Goal: Task Accomplishment & Management: Manage account settings

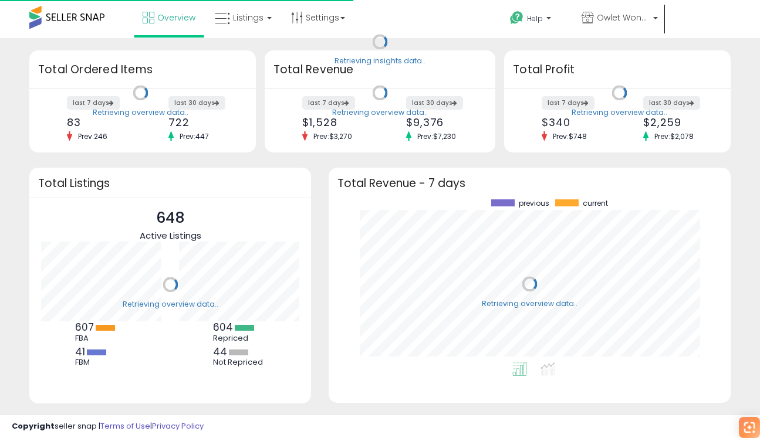
scroll to position [163, 378]
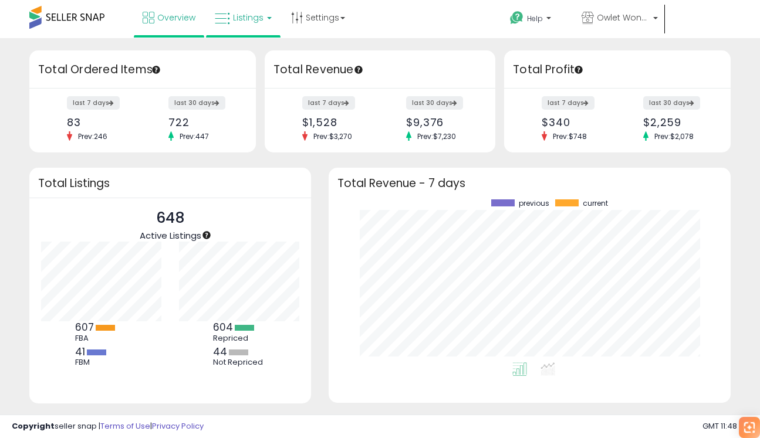
click at [254, 29] on link "Listings" at bounding box center [243, 17] width 75 height 35
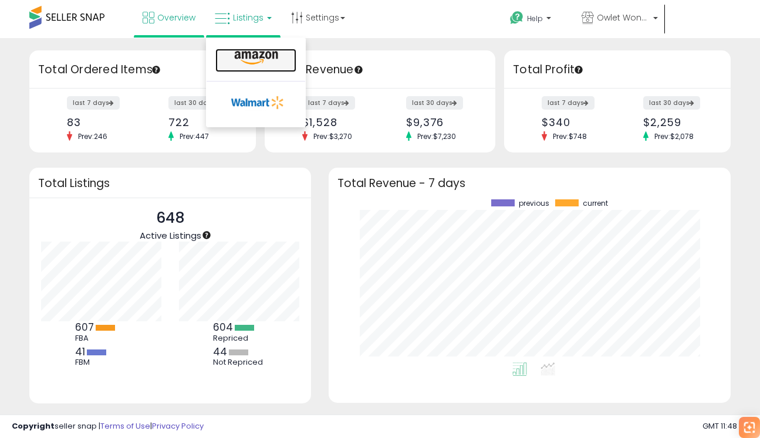
click at [243, 66] on link at bounding box center [255, 60] width 81 height 23
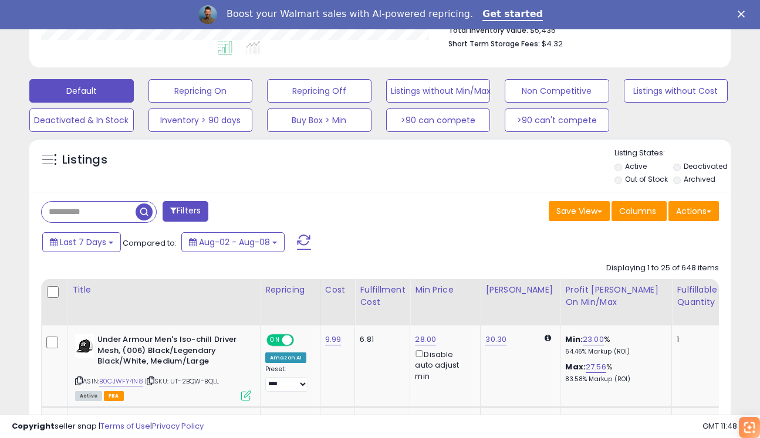
scroll to position [241, 406]
click at [502, 2] on div "Boost your Walmart sales with AI-powered repricing. Get started" at bounding box center [380, 14] width 760 height 29
click at [503, 14] on link "Get started" at bounding box center [512, 14] width 60 height 13
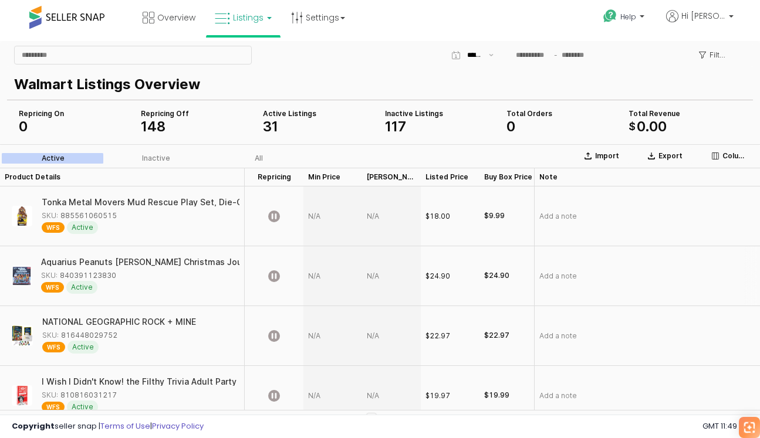
scroll to position [6, 0]
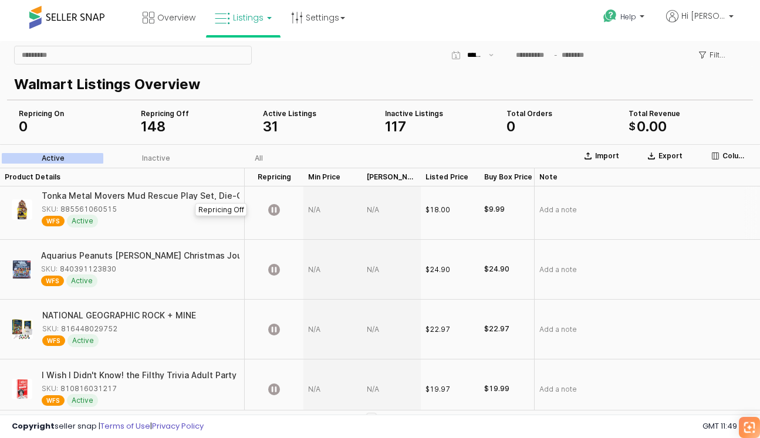
click at [281, 210] on div "App Frame" at bounding box center [274, 210] width 59 height 60
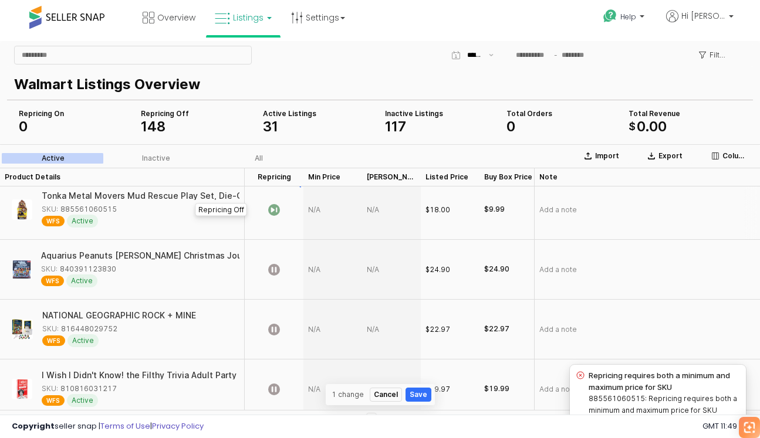
click at [279, 210] on icon "App Frame" at bounding box center [274, 210] width 12 height 12
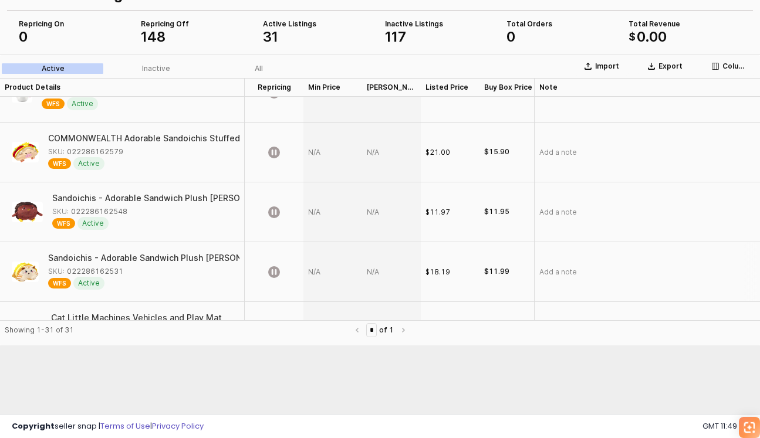
scroll to position [1410, 0]
click at [316, 218] on div "App Frame" at bounding box center [332, 214] width 59 height 60
click at [314, 211] on div "App Frame" at bounding box center [332, 214] width 59 height 60
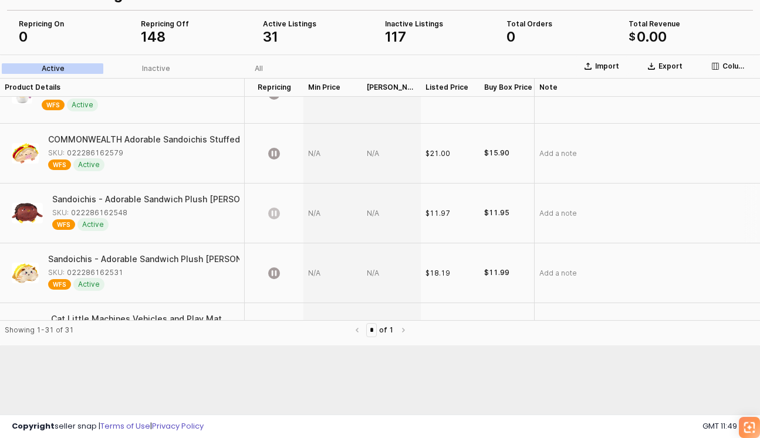
click at [275, 211] on icon "App Frame" at bounding box center [274, 214] width 12 height 12
click at [416, 309] on button "Save" at bounding box center [419, 305] width 26 height 14
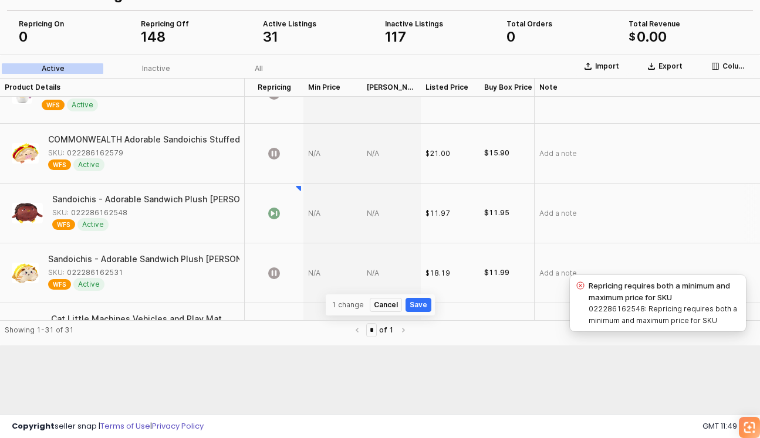
click at [318, 214] on div "App Frame" at bounding box center [332, 214] width 59 height 60
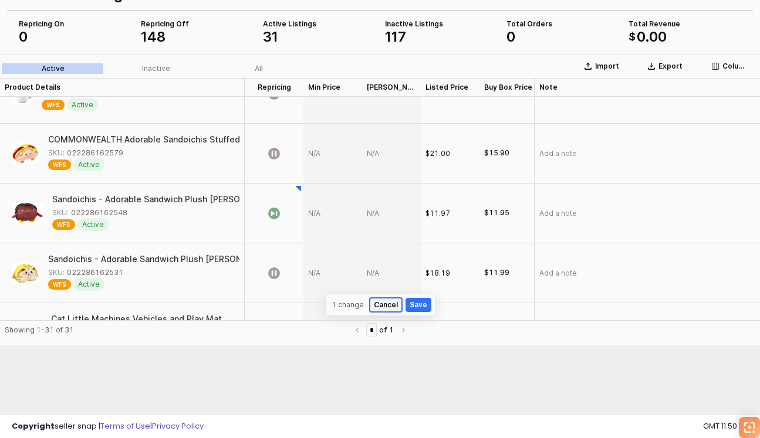
click at [393, 305] on button "Cancel" at bounding box center [386, 305] width 32 height 14
click at [314, 213] on div "App Frame" at bounding box center [332, 214] width 59 height 60
click at [315, 211] on div "App Frame" at bounding box center [332, 214] width 59 height 60
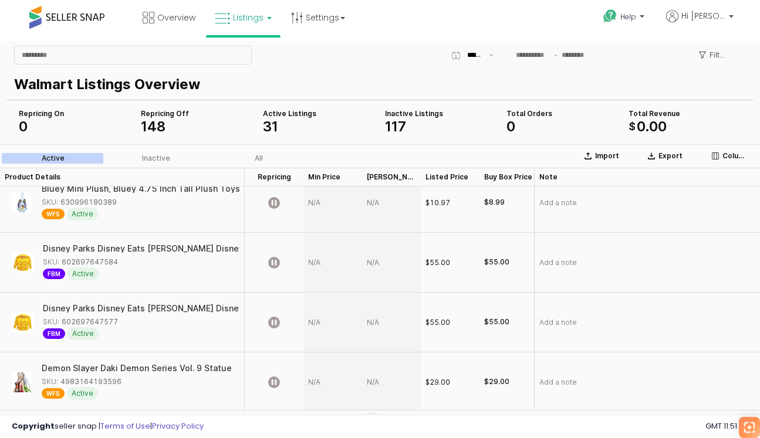
scroll to position [878, 0]
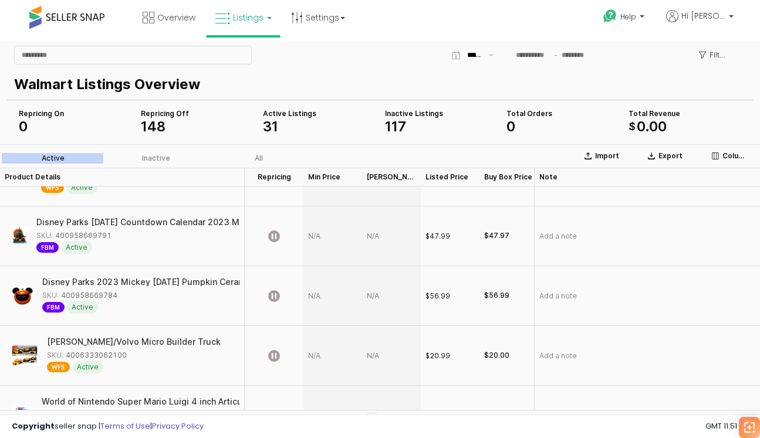
click at [259, 16] on span "Listings" at bounding box center [248, 18] width 31 height 12
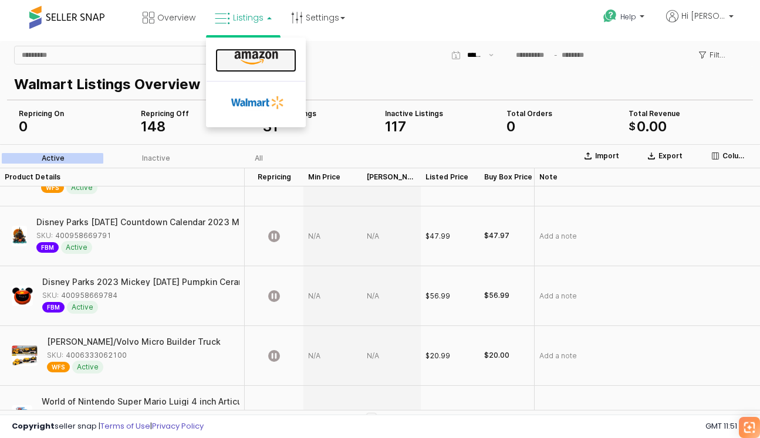
click at [254, 58] on icon at bounding box center [256, 57] width 51 height 15
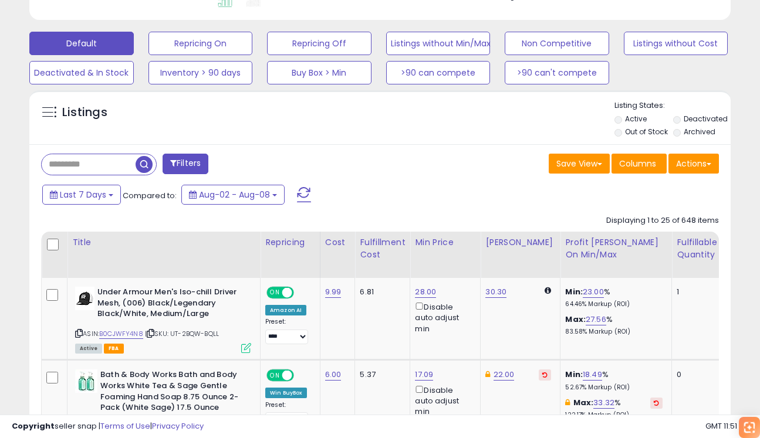
scroll to position [377, 0]
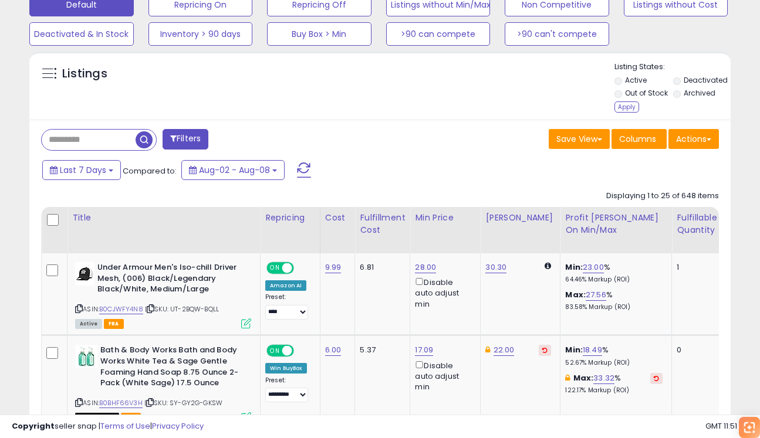
click at [620, 113] on div "Listing States: Active Deactivated Out of Stock Archived Apply" at bounding box center [672, 89] width 116 height 54
click at [621, 104] on div "Apply" at bounding box center [626, 107] width 25 height 11
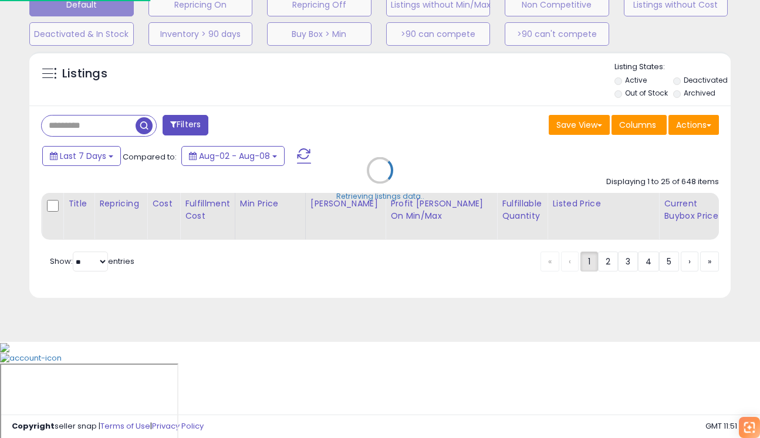
scroll to position [281, 0]
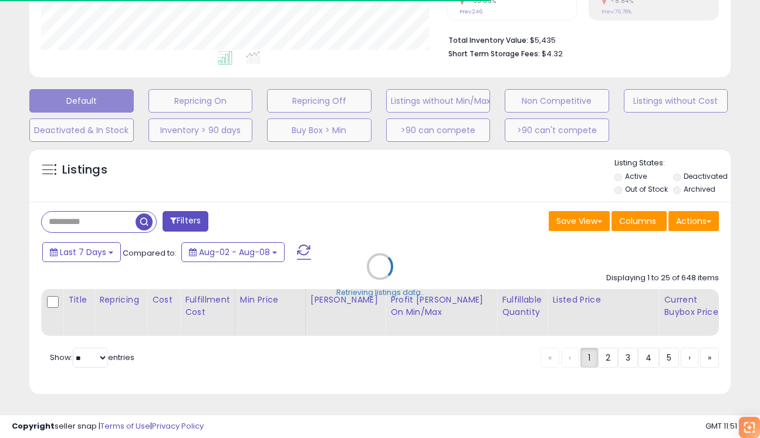
click at [100, 220] on div "Retrieving listings data.." at bounding box center [380, 275] width 719 height 267
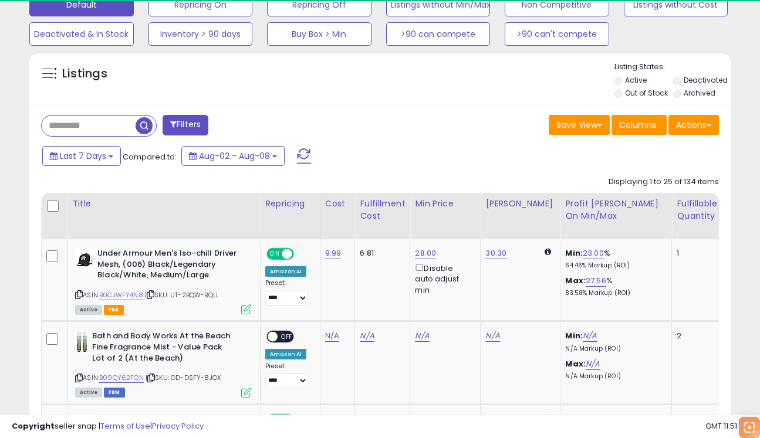
scroll to position [241, 406]
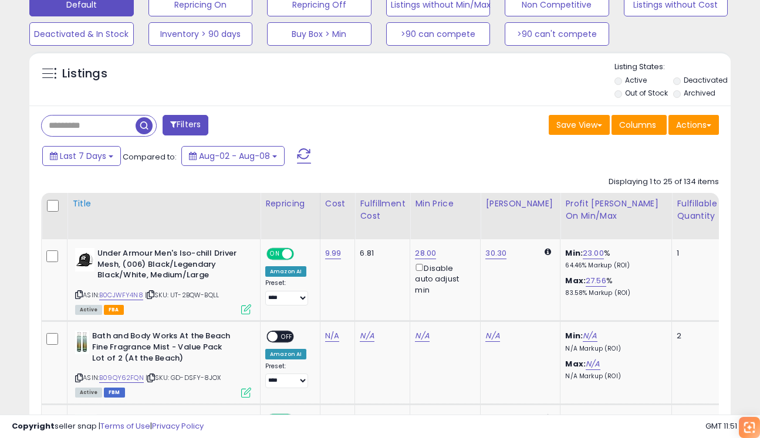
click at [100, 217] on th "Title" at bounding box center [163, 216] width 193 height 46
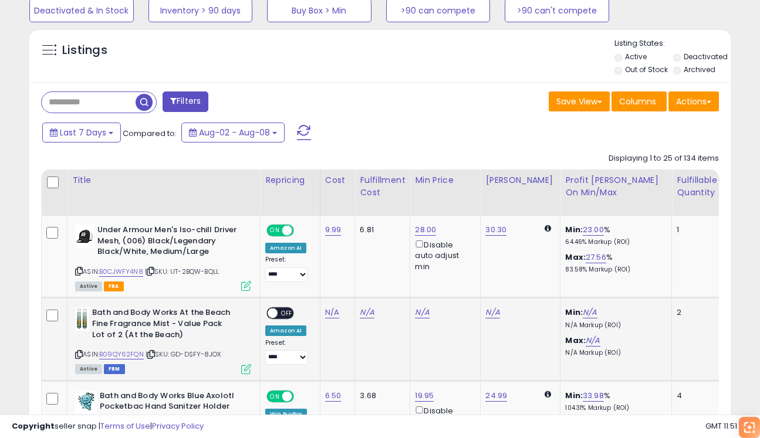
scroll to position [418, 0]
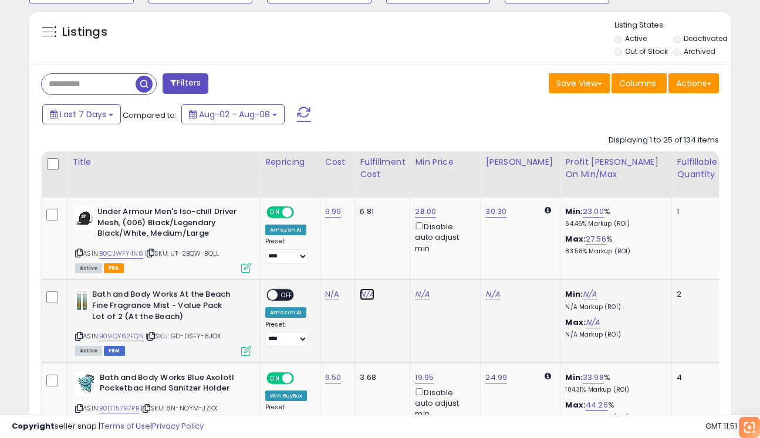
click at [362, 295] on link "N/A" at bounding box center [367, 295] width 14 height 12
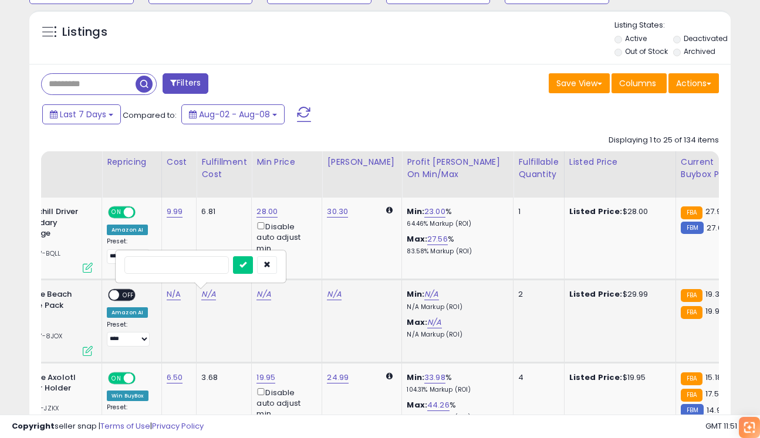
scroll to position [0, 159]
type input "*****"
click button "submit" at bounding box center [242, 265] width 20 height 18
click at [208, 294] on link "29.99" at bounding box center [211, 295] width 21 height 12
type input "*"
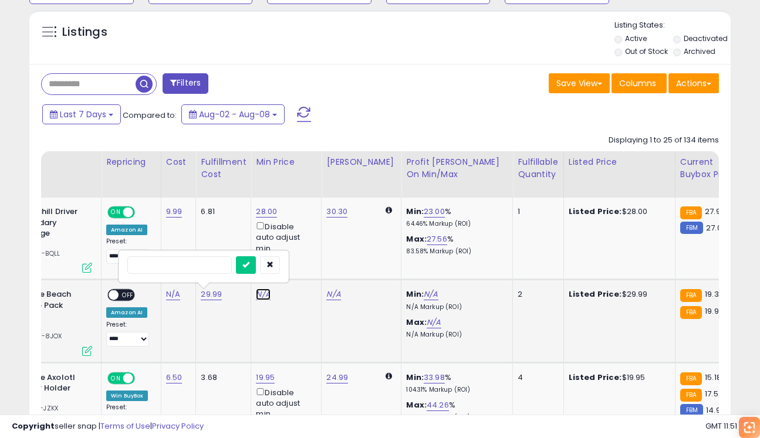
click at [256, 293] on link "N/A" at bounding box center [263, 295] width 14 height 12
type input "*****"
click button "submit" at bounding box center [297, 254] width 20 height 18
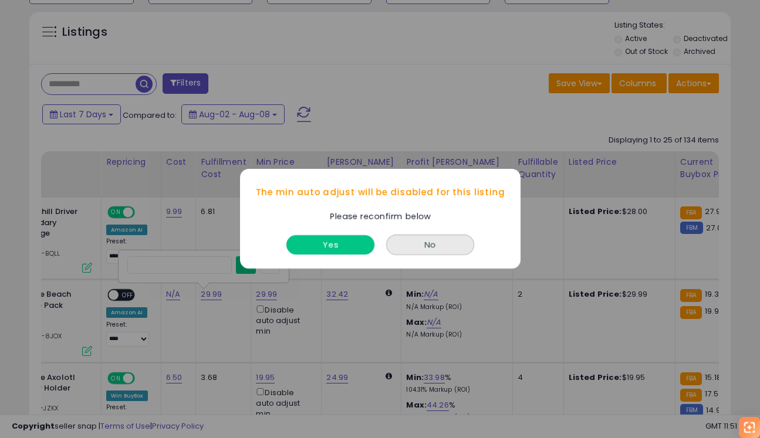
click at [320, 250] on button "Yes" at bounding box center [330, 245] width 88 height 19
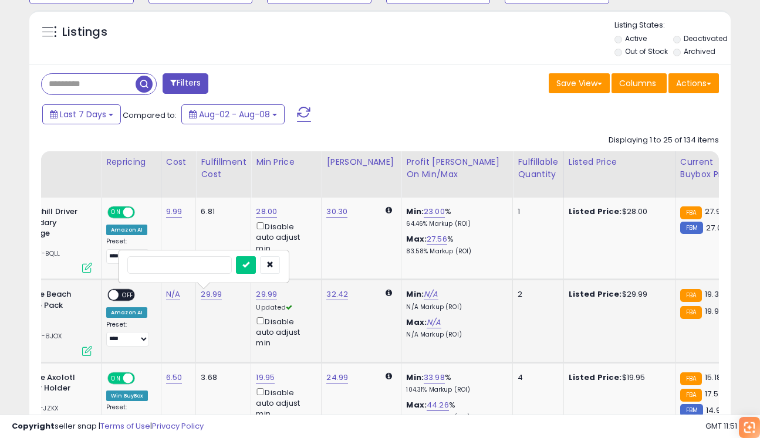
click at [136, 295] on div "**********" at bounding box center [129, 318] width 46 height 58
click at [126, 296] on span "OFF" at bounding box center [128, 296] width 19 height 10
click at [272, 264] on button "button" at bounding box center [270, 265] width 20 height 18
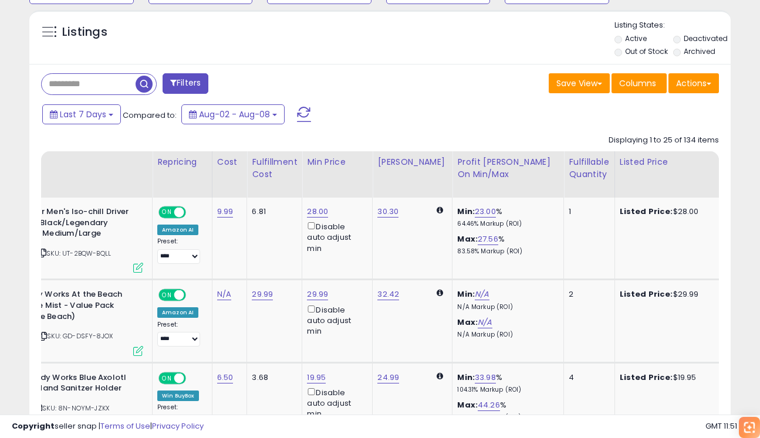
scroll to position [0, 0]
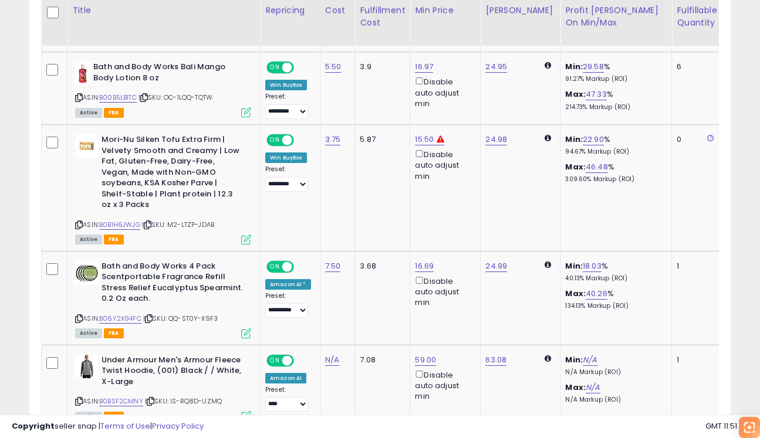
click at [281, 292] on div "**********" at bounding box center [288, 305] width 46 height 26
click at [131, 220] on link "B0B1H6JWJG" at bounding box center [119, 225] width 41 height 10
type input "*****"
click button "submit" at bounding box center [458, 99] width 20 height 18
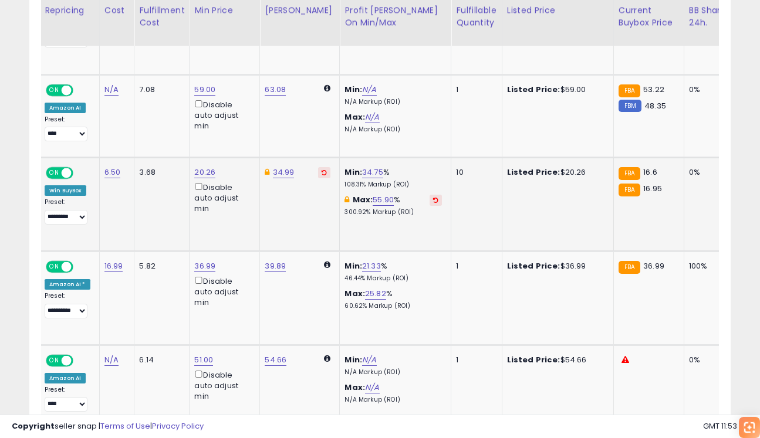
scroll to position [0, 297]
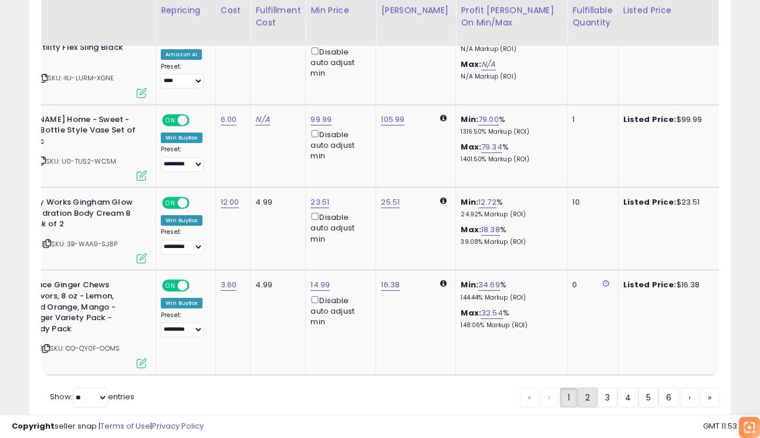
click at [617, 390] on link "2" at bounding box center [627, 398] width 21 height 20
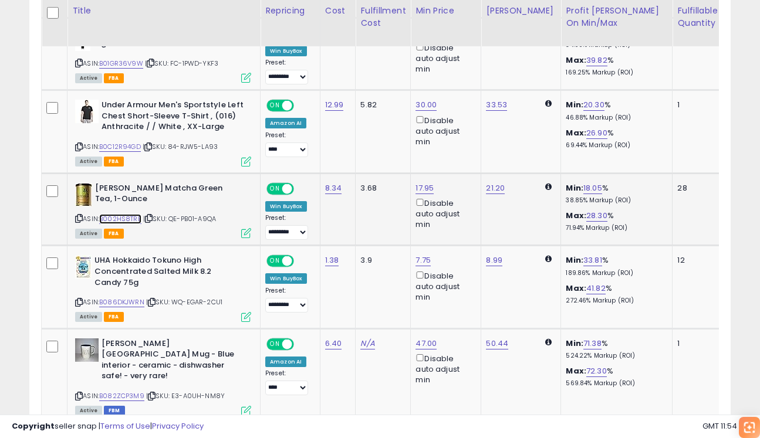
click at [120, 224] on link "B002HS8TRE" at bounding box center [120, 219] width 42 height 10
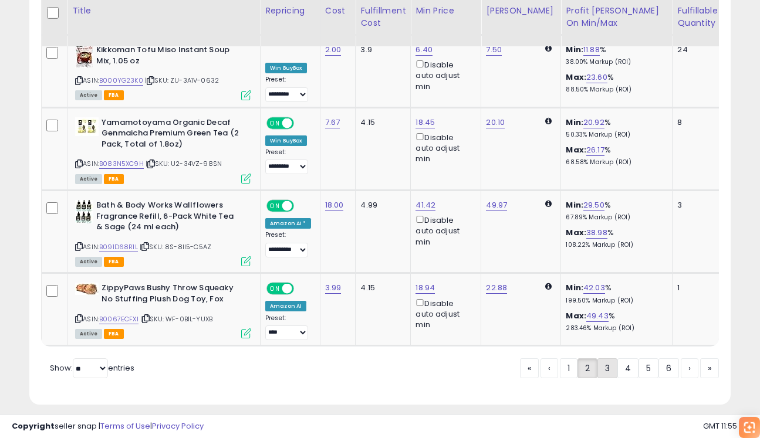
click at [639, 361] on link "3" at bounding box center [649, 369] width 20 height 20
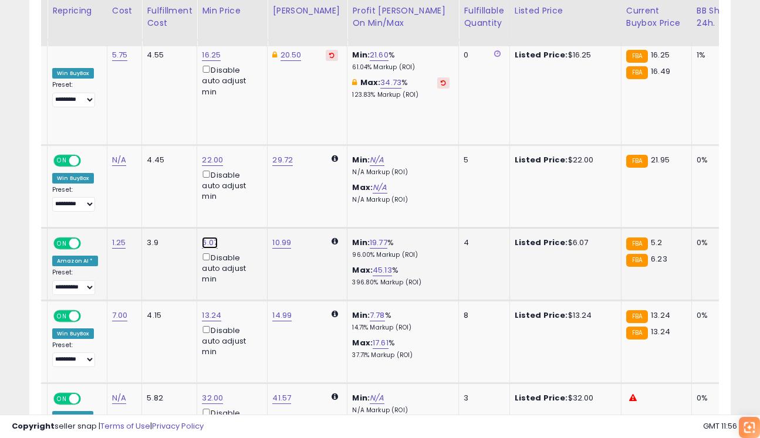
drag, startPoint x: 143, startPoint y: 158, endPoint x: 161, endPoint y: 158, distance: 18.2
click at [161, 158] on input "****" at bounding box center [178, 160] width 104 height 20
type input "****"
click button "submit" at bounding box center [244, 159] width 20 height 18
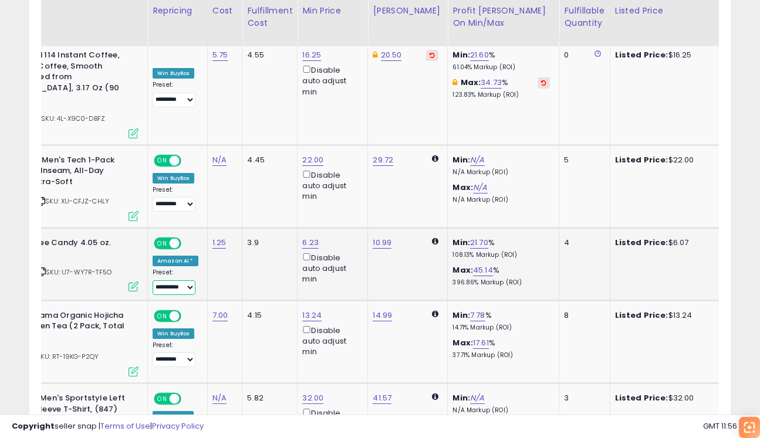
click at [189, 281] on select "**********" at bounding box center [174, 288] width 43 height 15
select select "*********"
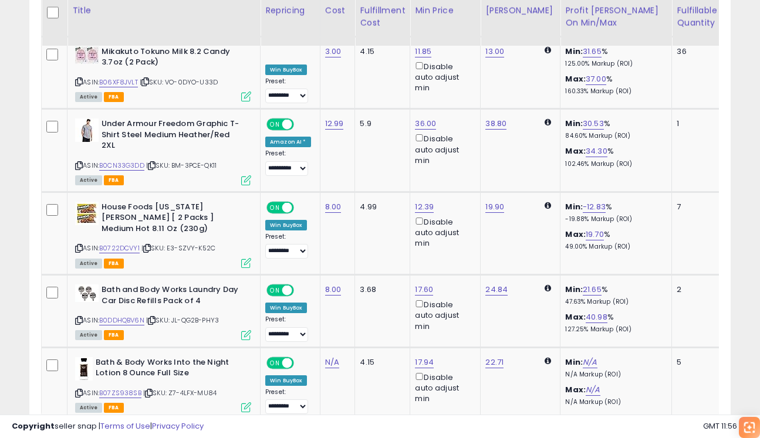
click at [659, 433] on link "4" at bounding box center [669, 443] width 21 height 20
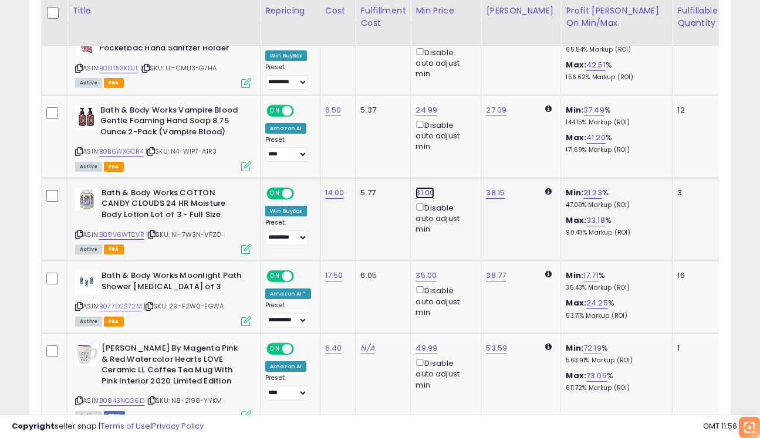
click at [497, 223] on td "38.15" at bounding box center [521, 219] width 80 height 83
click at [486, 154] on icon "button" at bounding box center [482, 151] width 7 height 7
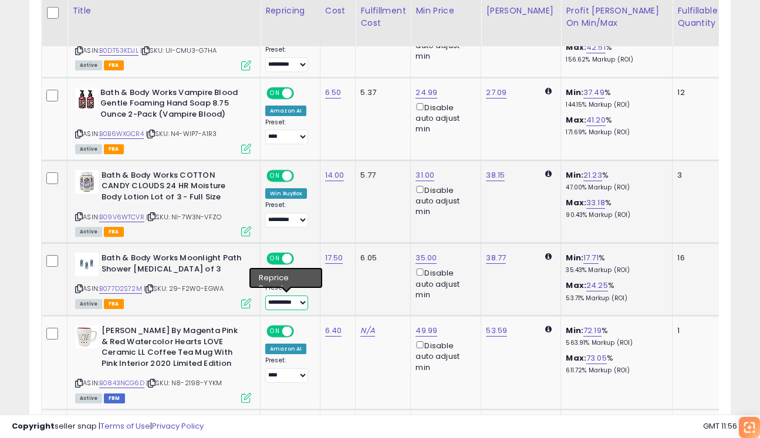
click at [281, 304] on select "**********" at bounding box center [286, 303] width 43 height 15
select select "*********"
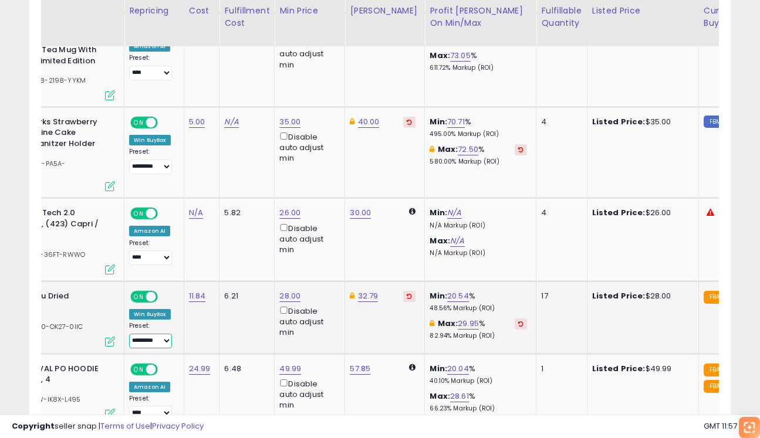
click at [168, 334] on select "**********" at bounding box center [150, 341] width 43 height 15
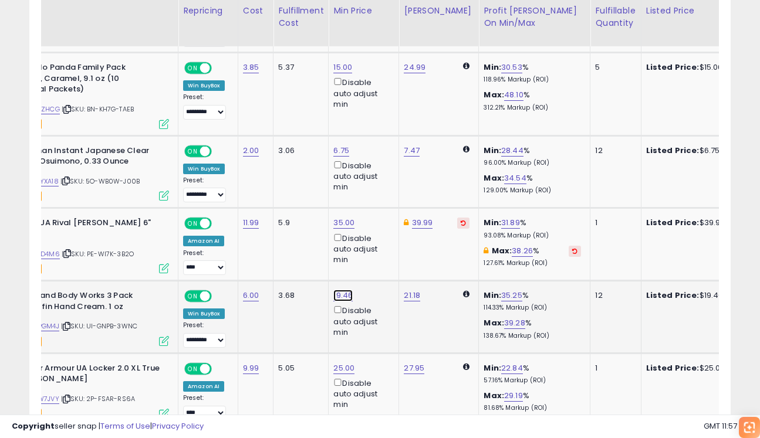
drag, startPoint x: 270, startPoint y: 249, endPoint x: 336, endPoint y: 250, distance: 65.7
click at [334, 249] on input "*****" at bounding box center [310, 248] width 104 height 20
type input "**"
click button "submit" at bounding box center [376, 247] width 20 height 18
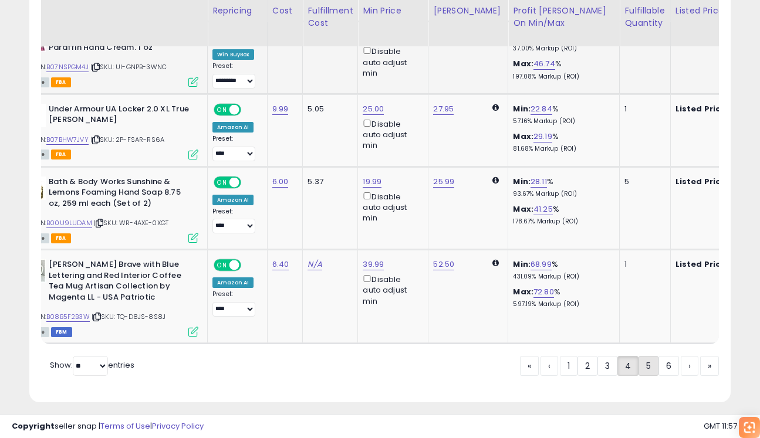
click at [681, 356] on link "5" at bounding box center [690, 366] width 18 height 20
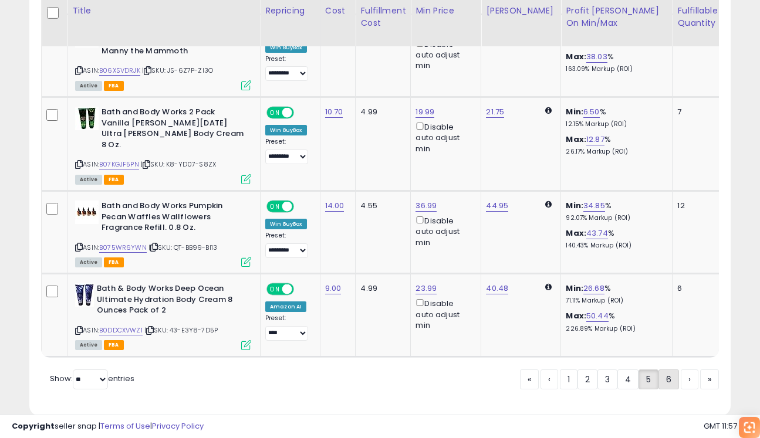
click at [700, 370] on link "6" at bounding box center [709, 380] width 19 height 20
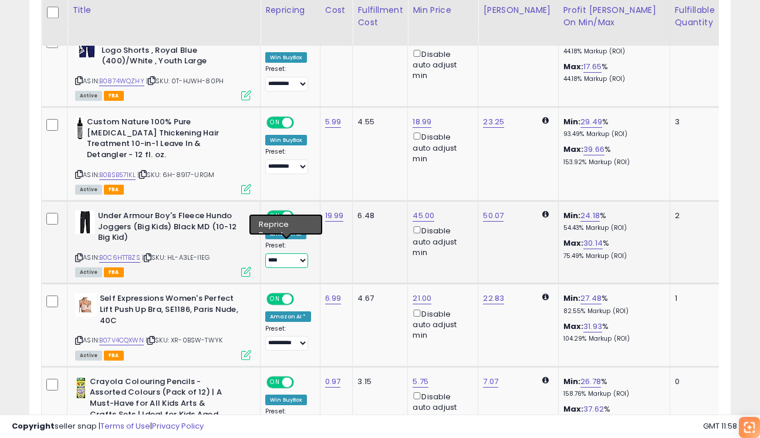
click at [288, 254] on select "**********" at bounding box center [286, 261] width 43 height 15
select select "*********"
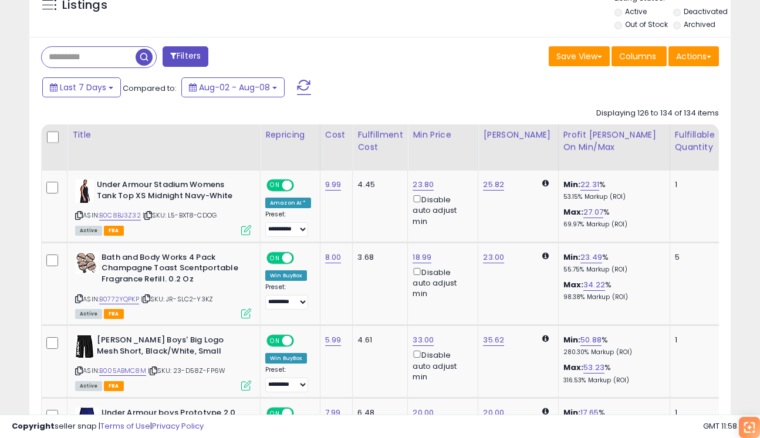
scroll to position [407, 0]
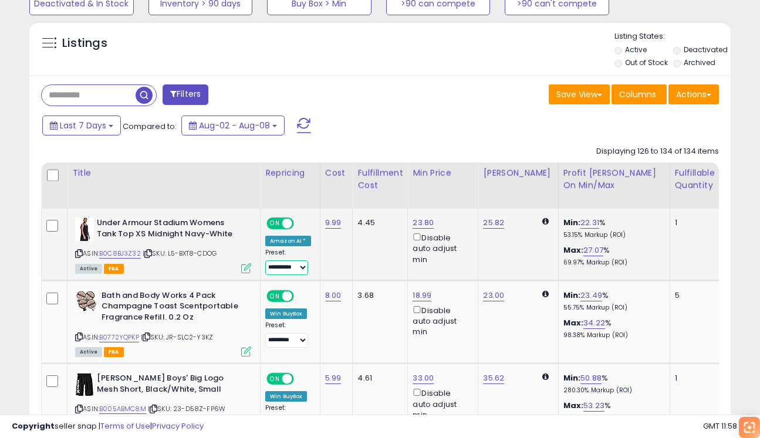
click at [293, 272] on select "**********" at bounding box center [286, 268] width 43 height 15
select select "*********"
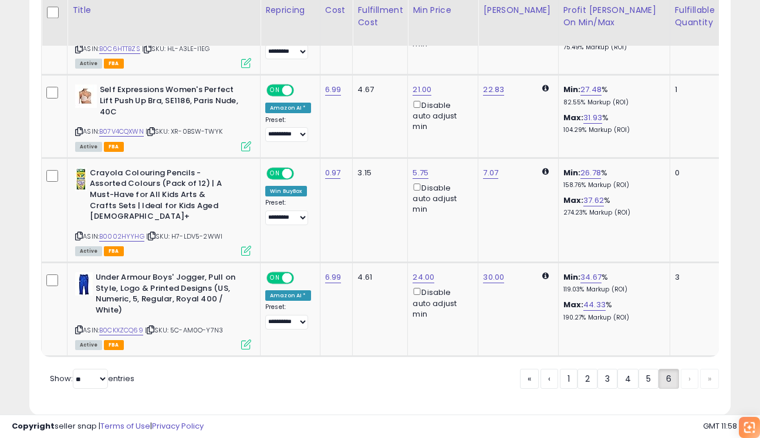
scroll to position [1036, 0]
click at [305, 316] on select "**********" at bounding box center [286, 323] width 43 height 15
select select "*********"
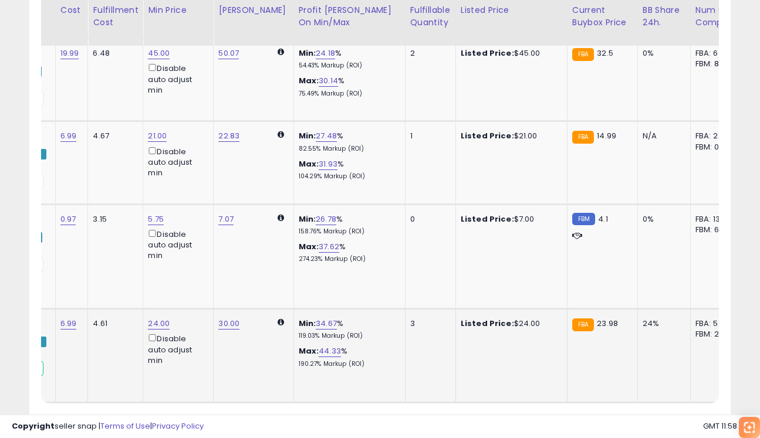
scroll to position [0, 177]
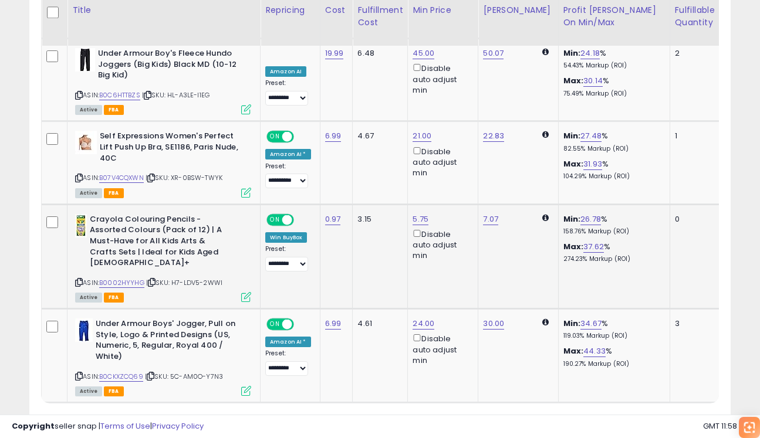
click at [78, 279] on icon at bounding box center [79, 282] width 8 height 6
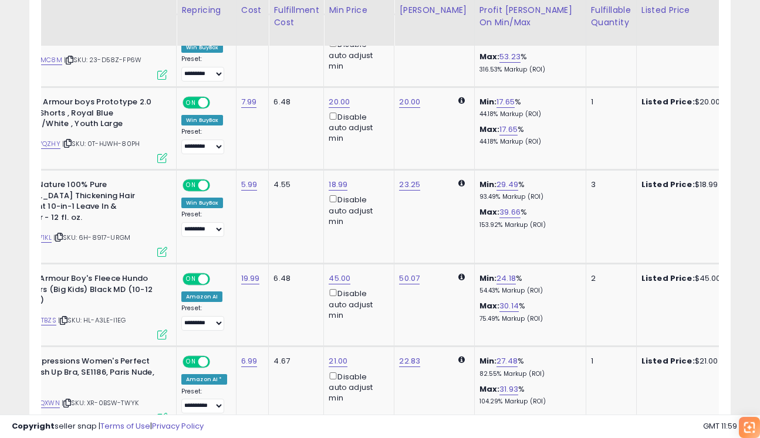
scroll to position [0, 123]
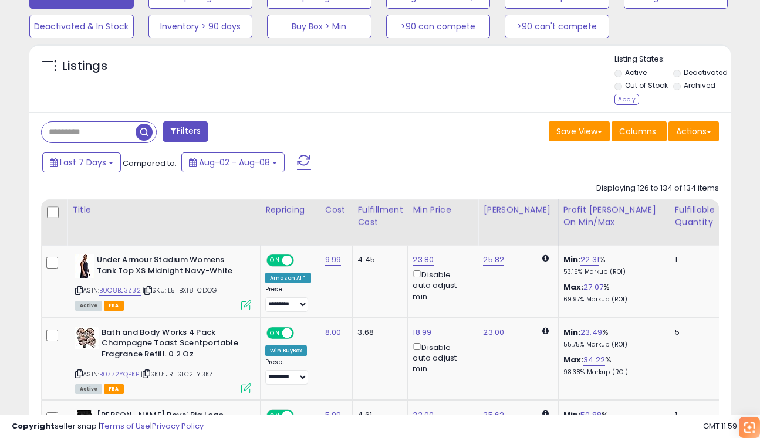
click at [627, 93] on li "Out of Stock" at bounding box center [642, 86] width 57 height 13
click at [633, 93] on li "Out of Stock" at bounding box center [642, 86] width 57 height 13
click at [629, 99] on div "Apply" at bounding box center [626, 99] width 25 height 11
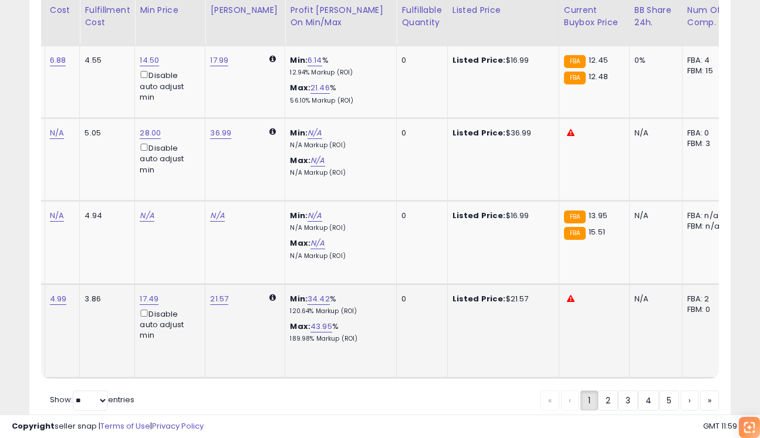
scroll to position [0, 295]
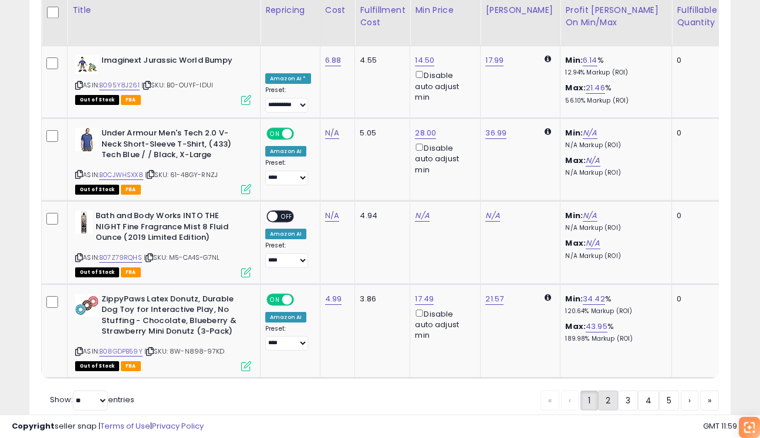
click at [638, 391] on link "2" at bounding box center [648, 401] width 21 height 20
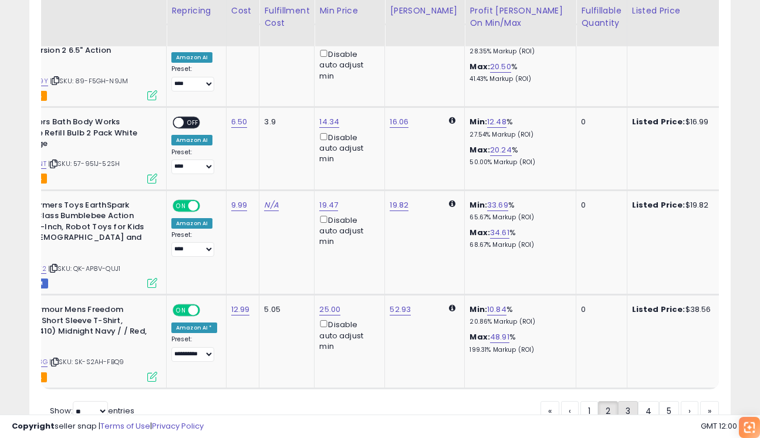
click at [659, 401] on link "3" at bounding box center [669, 411] width 20 height 20
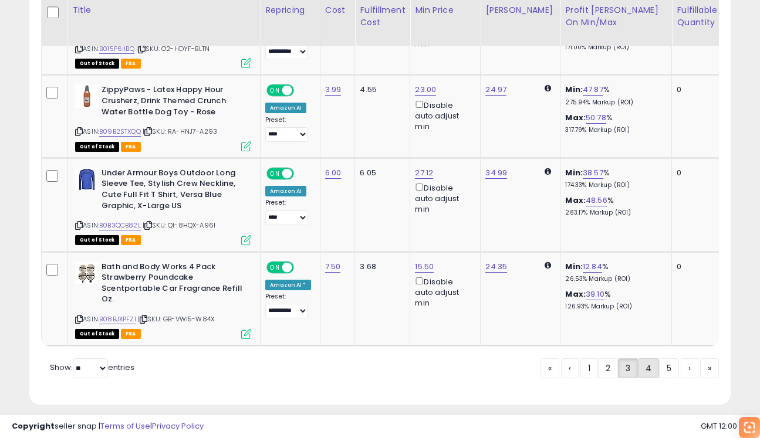
click at [681, 360] on link "4" at bounding box center [690, 369] width 18 height 20
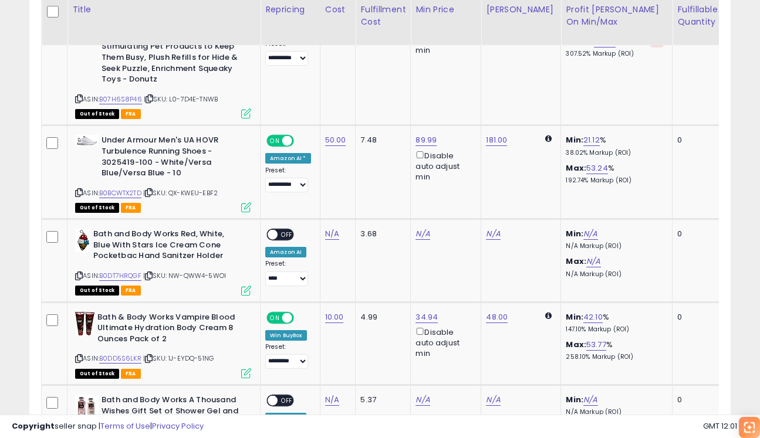
scroll to position [2145, 0]
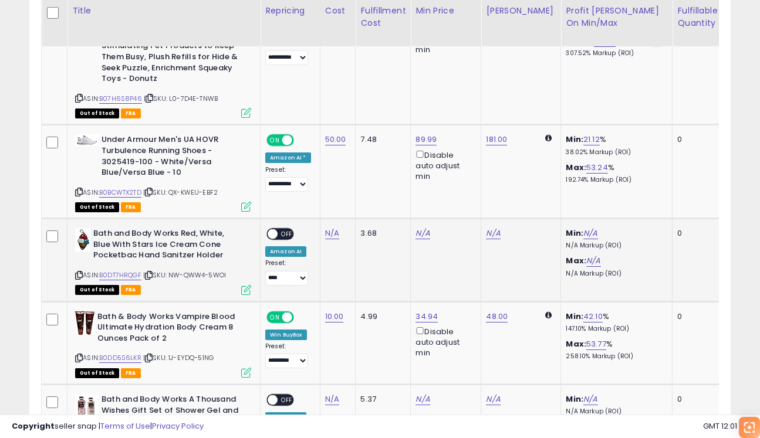
click at [608, 228] on div "Min: N/A N/A Markup (ROI)" at bounding box center [614, 239] width 97 height 22
click at [627, 125] on td "Min: 21.12 % 38.02% Markup (ROI) Max: 53.24 % 192.74% Markup (ROI)" at bounding box center [617, 172] width 112 height 94
click at [568, 270] on p "N/A Markup (ROI)" at bounding box center [614, 274] width 97 height 8
click at [179, 245] on div "ASIN: B0DT7HRQGF | SKU: NW-QWW4-5WOI Out of Stock FBA" at bounding box center [163, 260] width 176 height 65
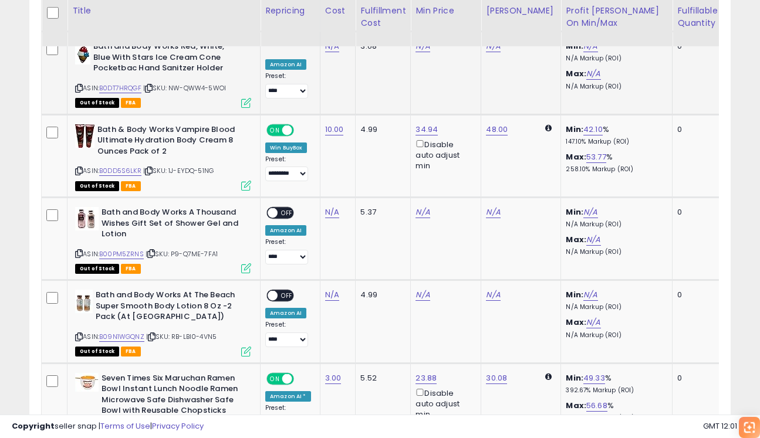
scroll to position [0, 54]
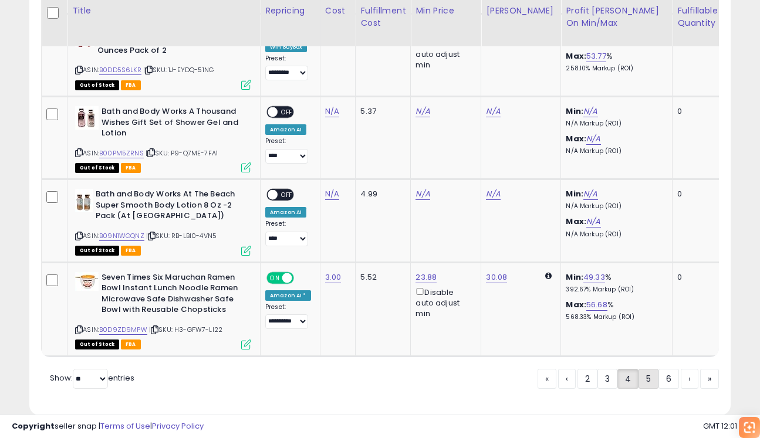
click at [681, 369] on link "5" at bounding box center [690, 379] width 18 height 20
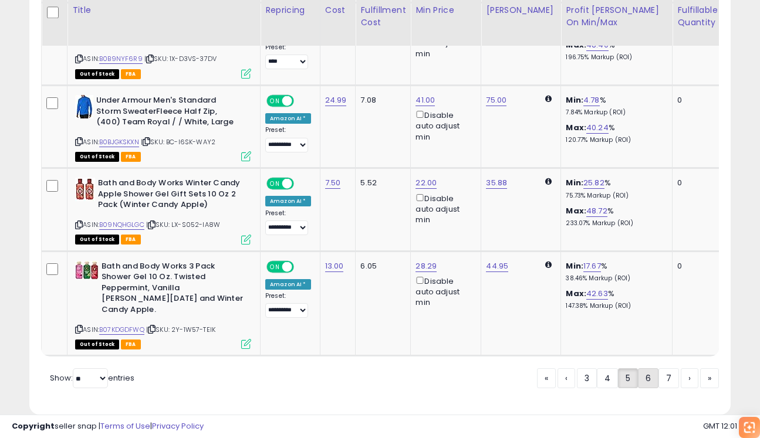
click at [681, 369] on link "6" at bounding box center [690, 379] width 18 height 20
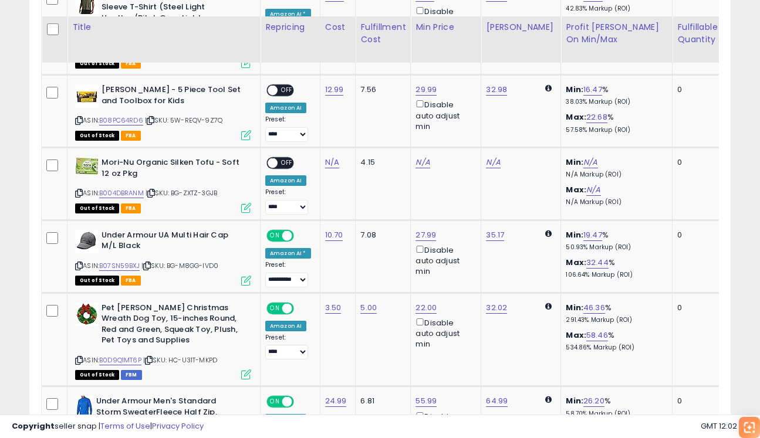
scroll to position [1210, 0]
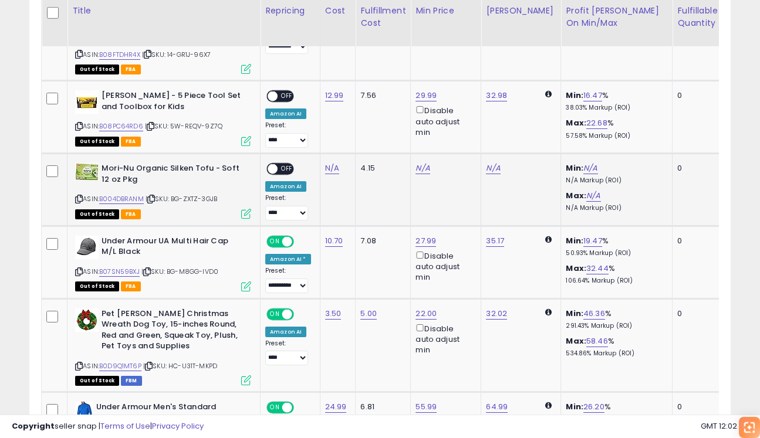
click at [438, 175] on td "N/A" at bounding box center [446, 190] width 70 height 73
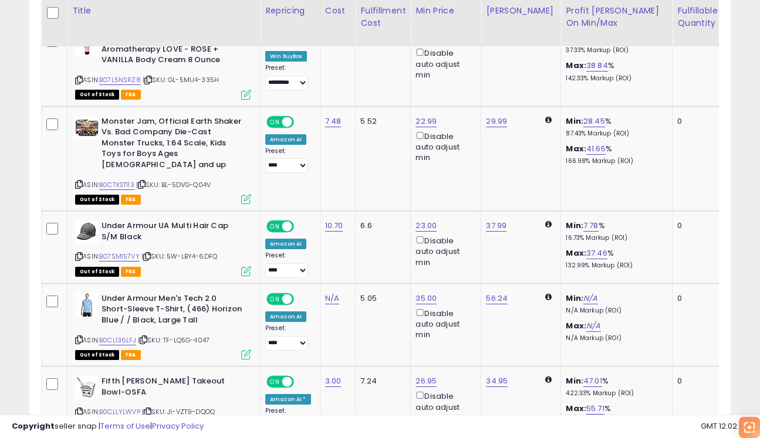
scroll to position [2402, 0]
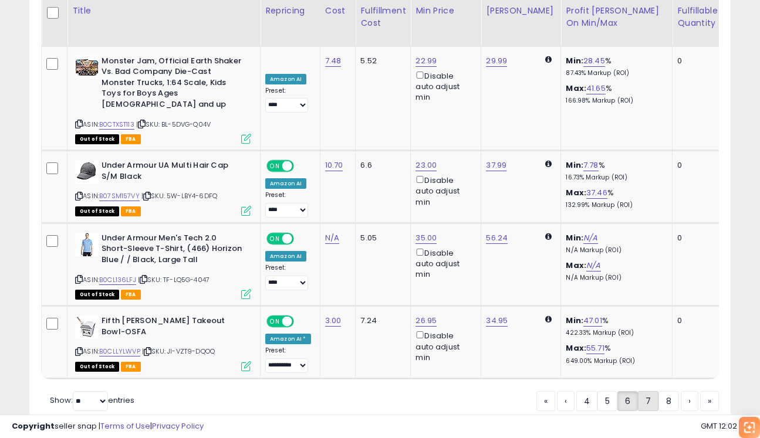
click at [681, 391] on link "7" at bounding box center [690, 401] width 18 height 20
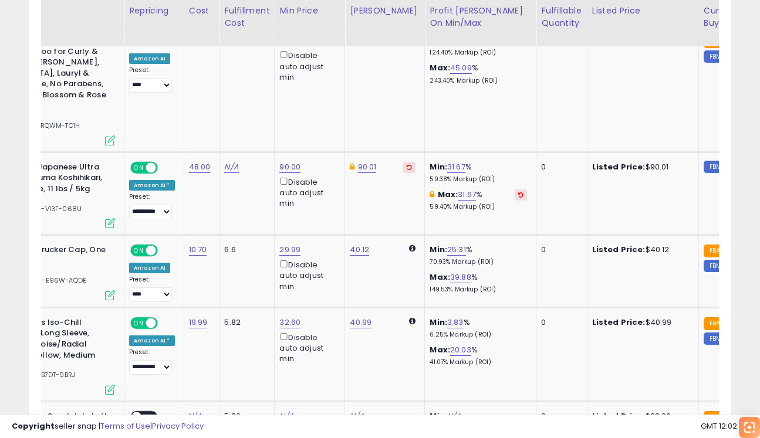
scroll to position [0, 196]
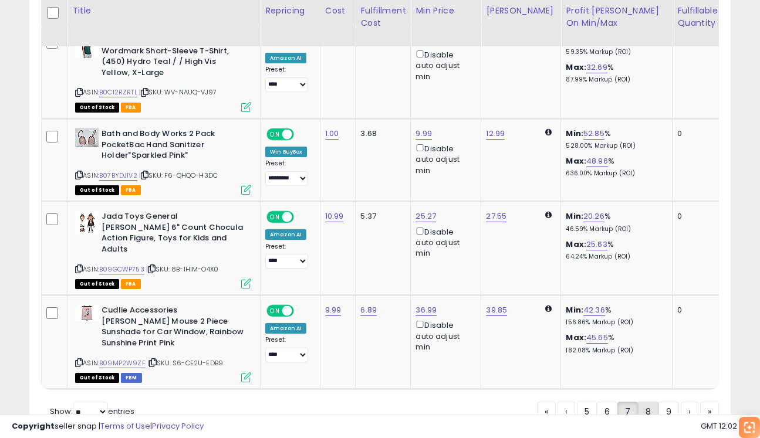
click at [681, 402] on link "8" at bounding box center [690, 412] width 18 height 20
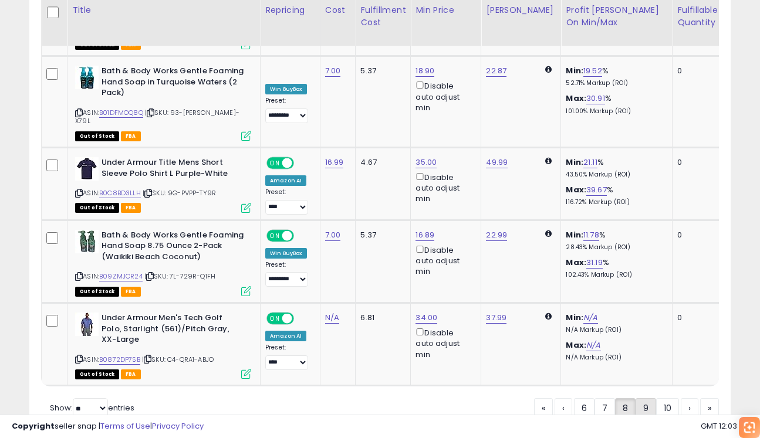
click at [681, 399] on link "9" at bounding box center [690, 409] width 18 height 20
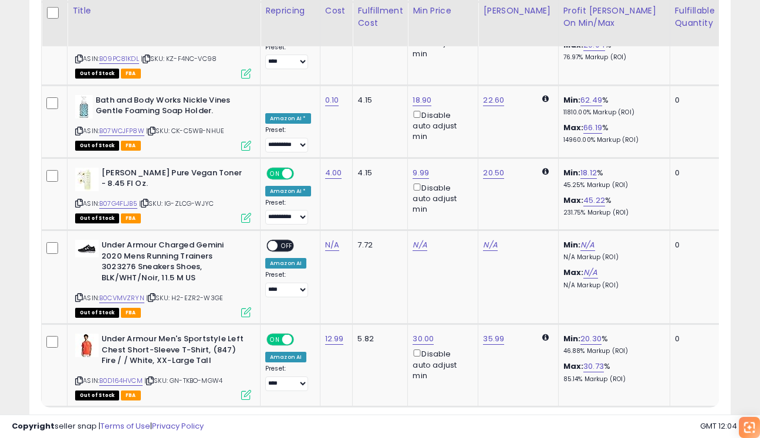
click at [681, 420] on link "10" at bounding box center [690, 430] width 18 height 20
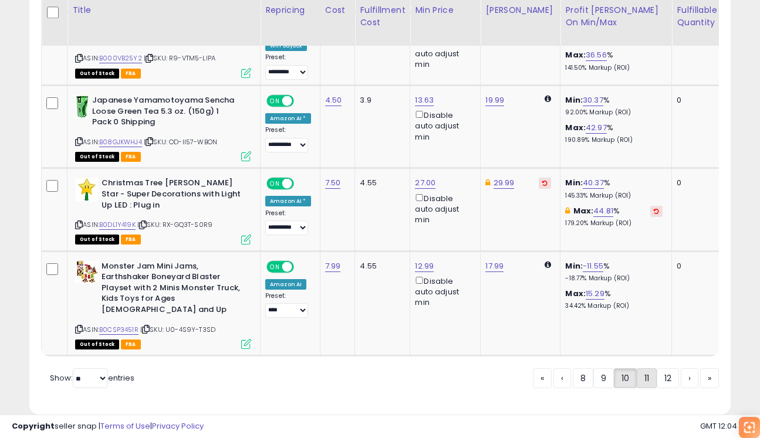
click at [681, 369] on link "11" at bounding box center [690, 379] width 18 height 20
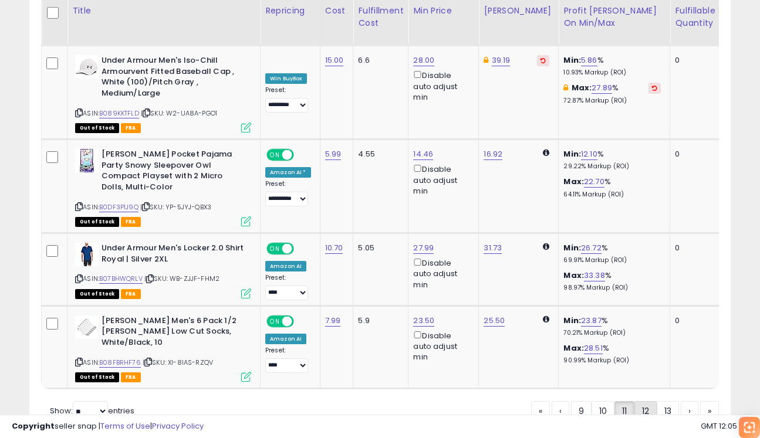
click at [681, 401] on link "12" at bounding box center [690, 411] width 18 height 20
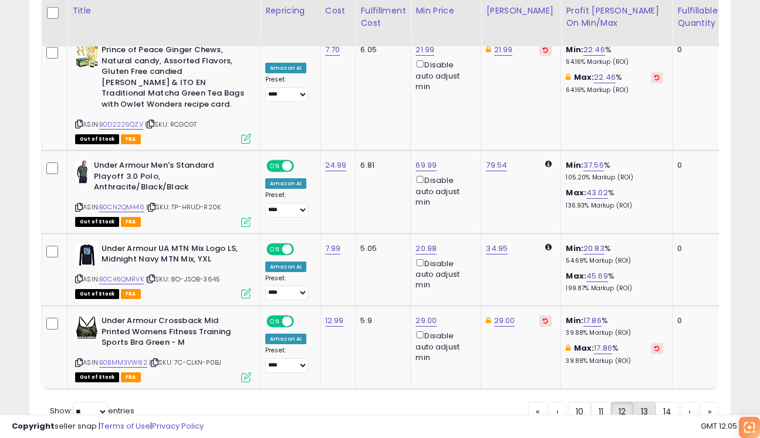
click at [681, 402] on link "13" at bounding box center [690, 412] width 18 height 20
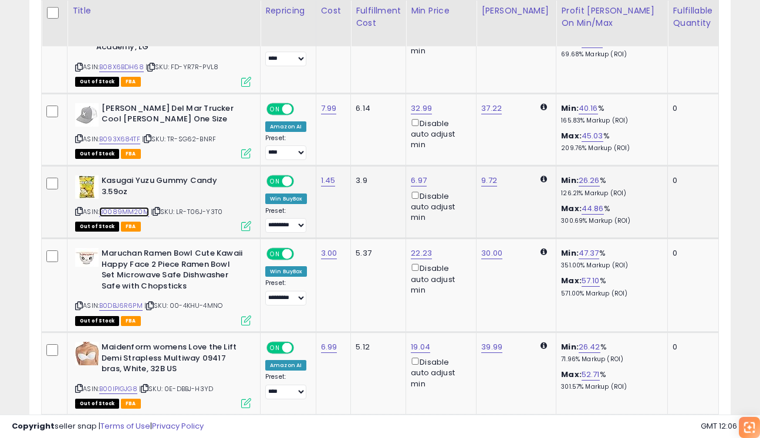
click at [136, 207] on link "B0089MM20M" at bounding box center [124, 212] width 50 height 10
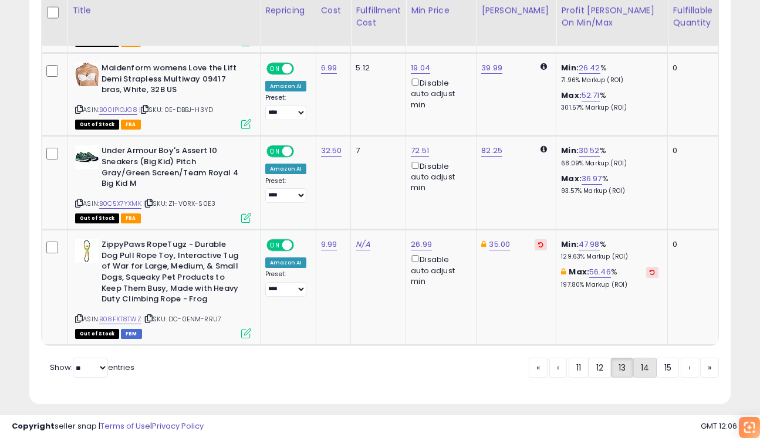
click at [681, 360] on link "14" at bounding box center [690, 368] width 18 height 20
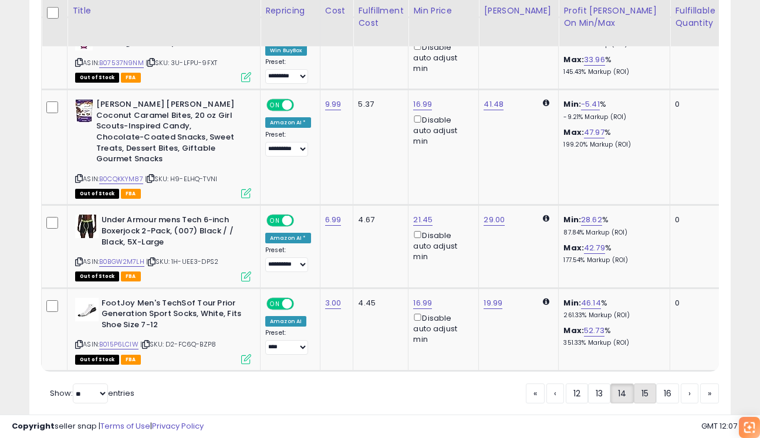
click at [681, 384] on link "15" at bounding box center [690, 394] width 18 height 20
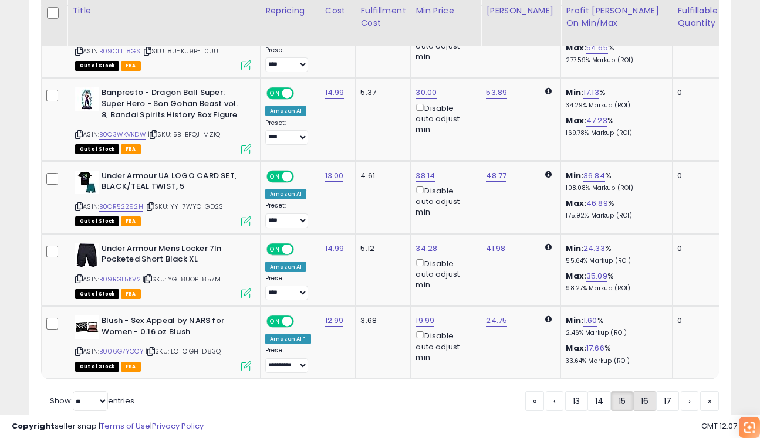
click at [681, 391] on link "16" at bounding box center [690, 401] width 18 height 20
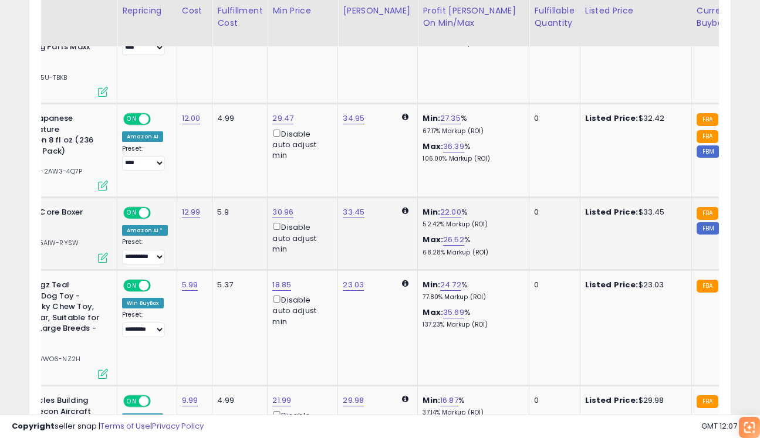
scroll to position [0, 143]
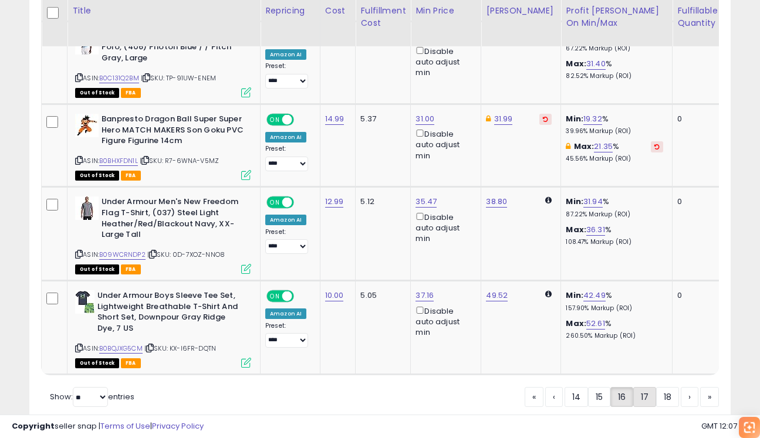
click at [681, 387] on link "17" at bounding box center [690, 397] width 18 height 20
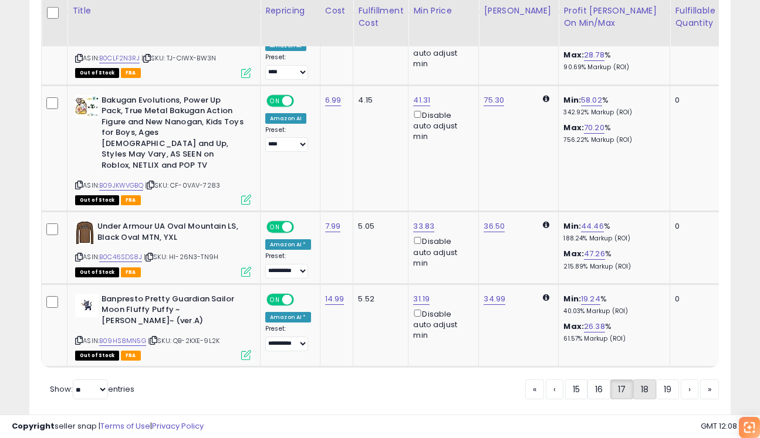
click at [681, 380] on link "18" at bounding box center [690, 390] width 18 height 20
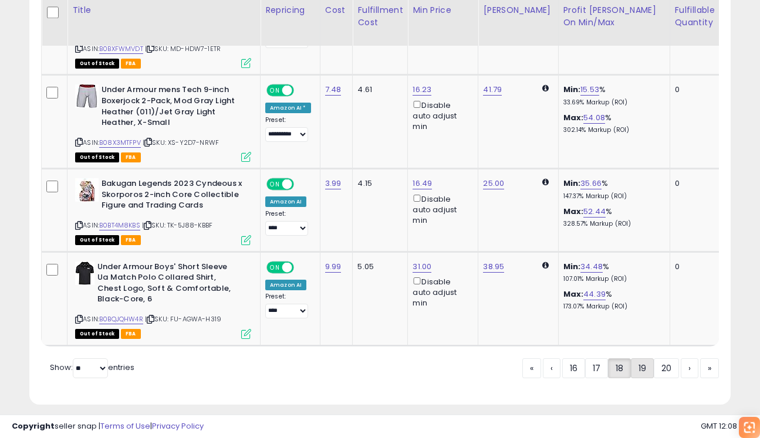
click at [681, 360] on link "19" at bounding box center [690, 369] width 18 height 20
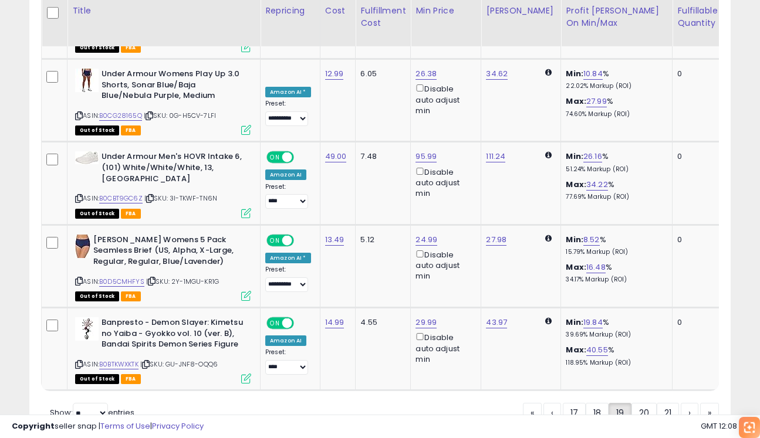
click at [636, 391] on div "« ‹ 17 18 19 20 21 › »" at bounding box center [621, 414] width 196 height 46
click at [681, 403] on link "20" at bounding box center [690, 413] width 18 height 20
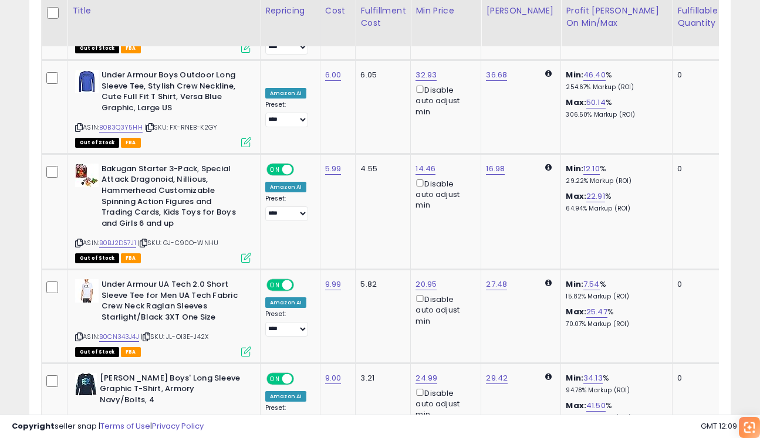
scroll to position [2371, 0]
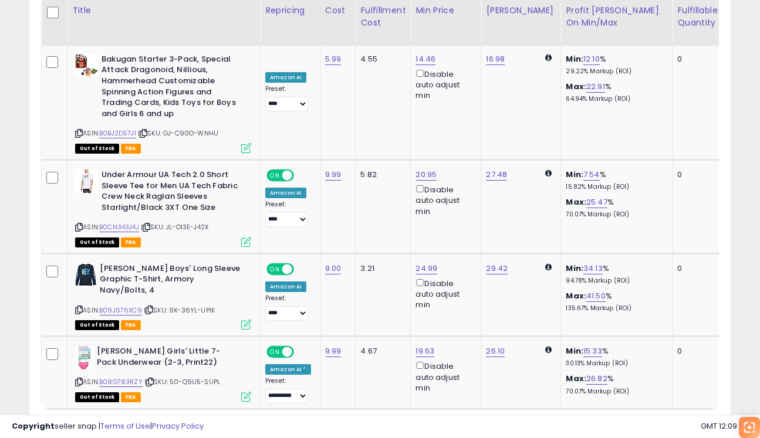
click at [700, 422] on link "21" at bounding box center [709, 432] width 19 height 20
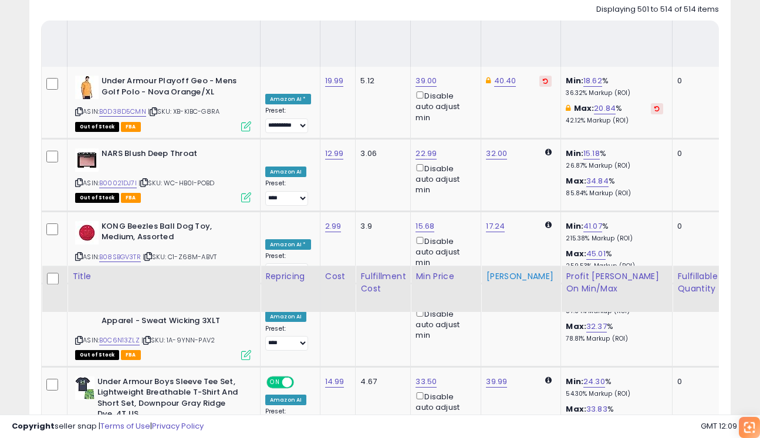
scroll to position [408, 0]
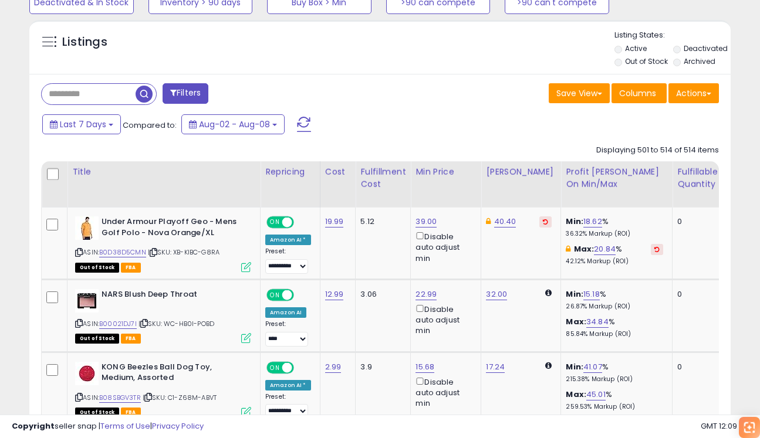
click at [624, 46] on li "Active" at bounding box center [642, 49] width 57 height 13
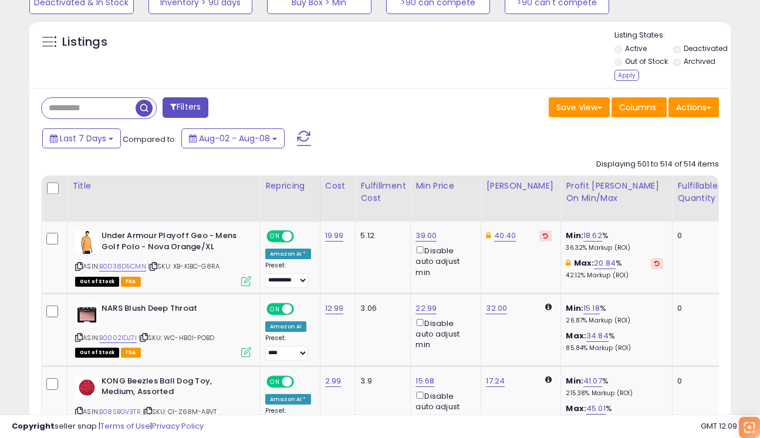
click at [79, 117] on input "text" at bounding box center [89, 108] width 94 height 21
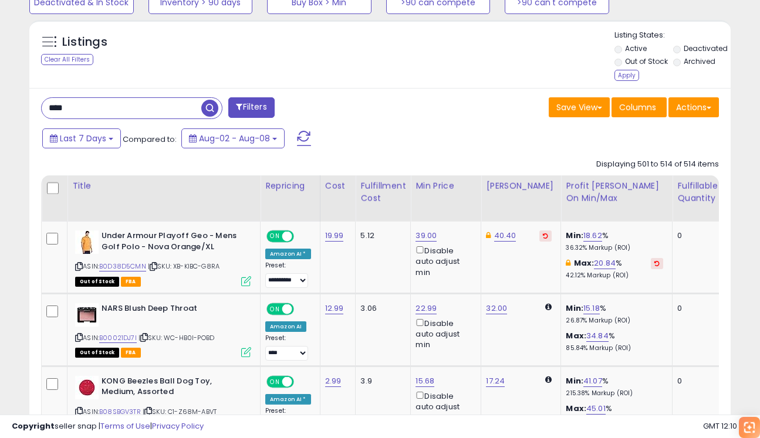
type input "****"
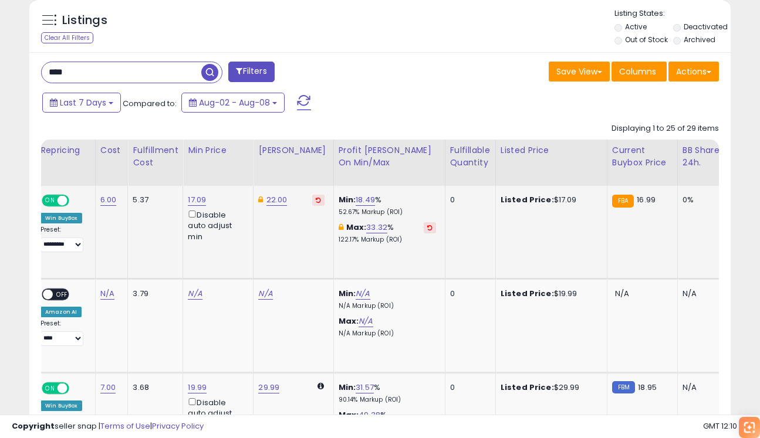
scroll to position [0, 228]
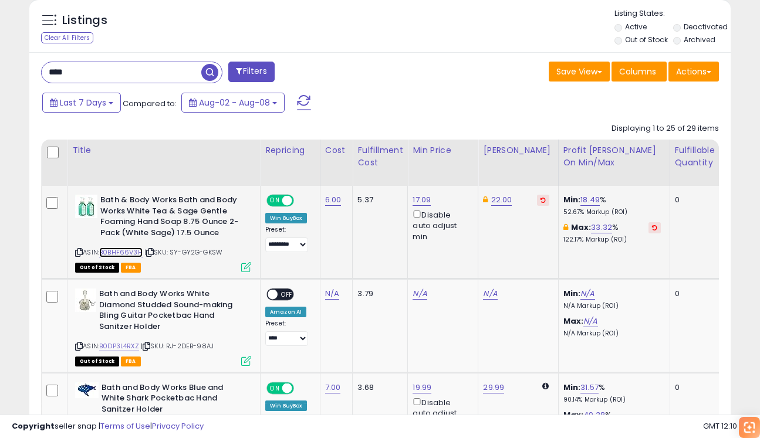
click at [120, 251] on link "B0BHF66V3H" at bounding box center [120, 253] width 43 height 10
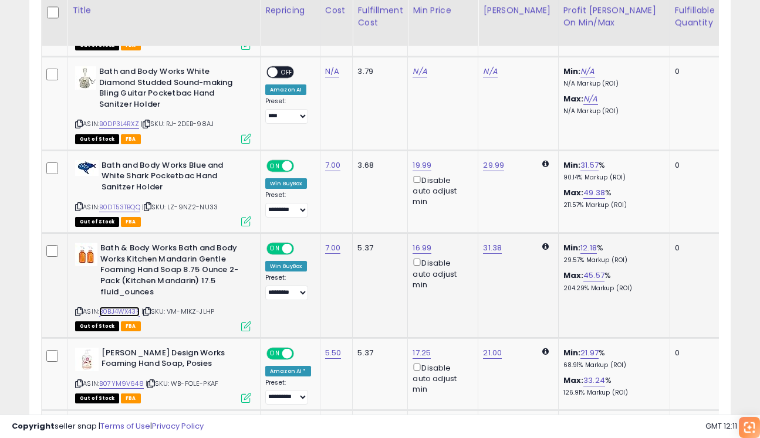
click at [136, 310] on link "B0BJ4WX43F" at bounding box center [119, 312] width 40 height 10
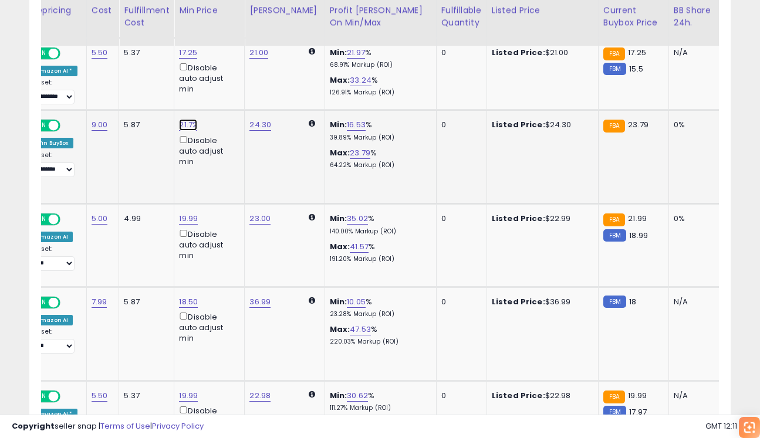
drag, startPoint x: 109, startPoint y: 85, endPoint x: 183, endPoint y: 85, distance: 73.4
click at [182, 85] on input "*****" at bounding box center [155, 86] width 104 height 20
type input "*****"
click button "submit" at bounding box center [221, 85] width 20 height 18
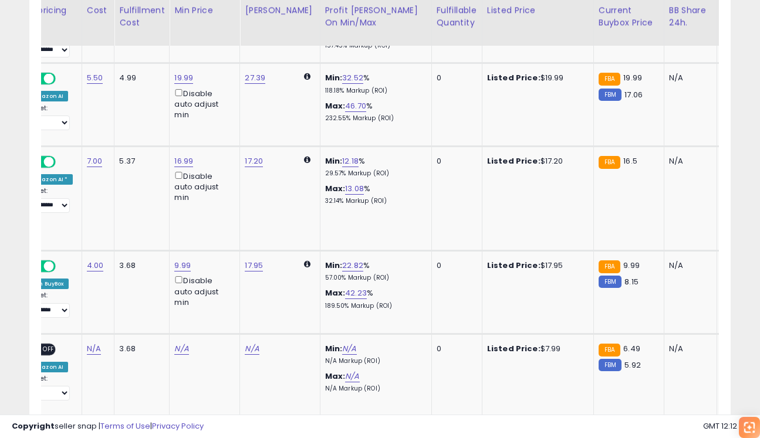
scroll to position [0, 282]
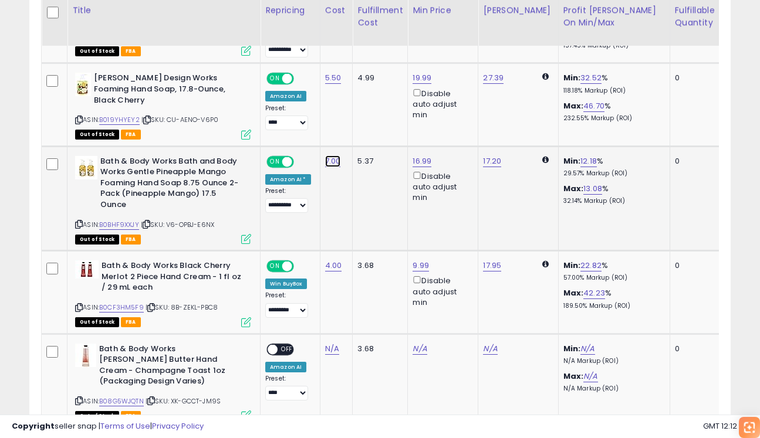
type input "*"
click button "submit" at bounding box center [367, 101] width 20 height 18
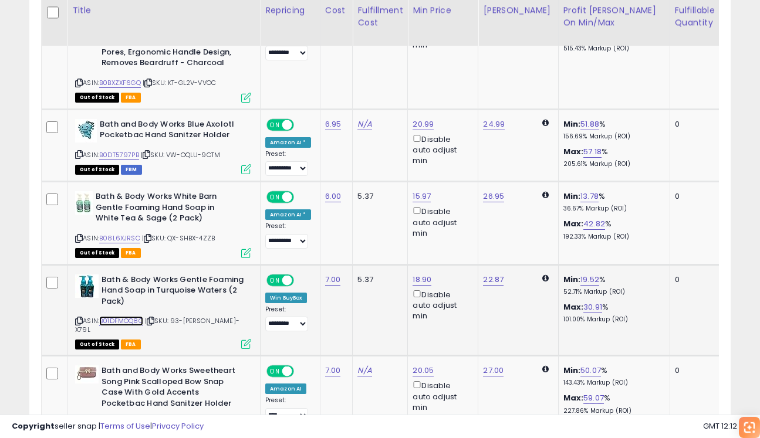
click at [120, 316] on link "B01DFMOQ8Q" at bounding box center [121, 321] width 44 height 10
drag, startPoint x: 157, startPoint y: 227, endPoint x: 226, endPoint y: 227, distance: 68.7
click at [226, 275] on b "Bath & Body Works Gentle Foaming Hand Soap in Turquoise Waters (2 Pack)" at bounding box center [173, 293] width 143 height 36
copy b "Turquoise Waters"
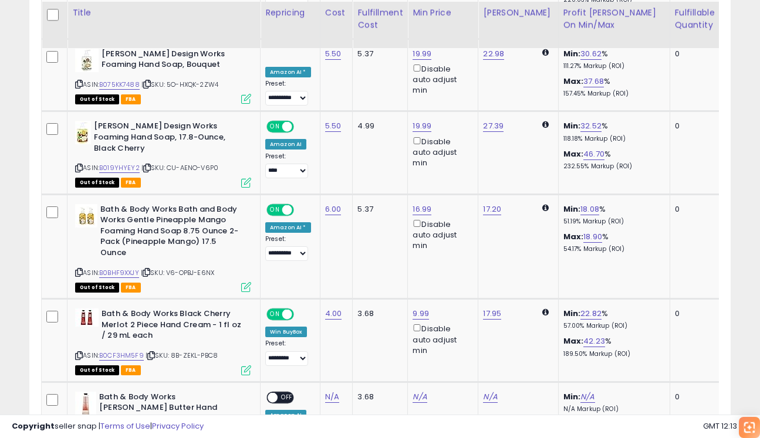
scroll to position [1292, 0]
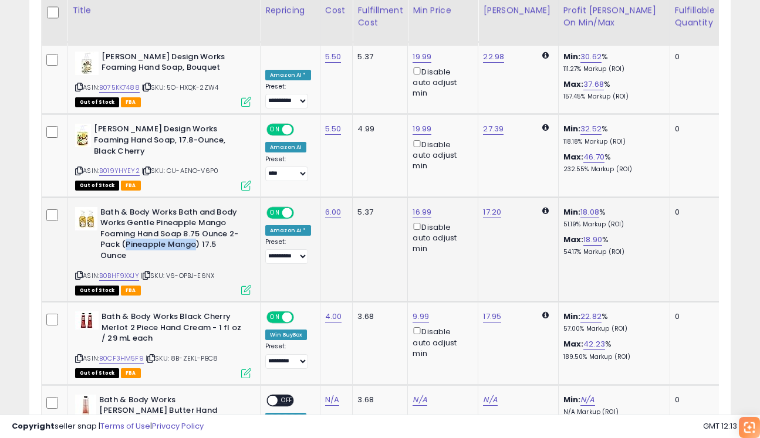
drag, startPoint x: 125, startPoint y: 214, endPoint x: 195, endPoint y: 214, distance: 69.8
click at [195, 214] on b "Bath & Body Works Bath and Body Works Gentle Pineapple Mango Foaming Hand Soap …" at bounding box center [171, 236] width 143 height 58
copy b "Pineapple Mango"
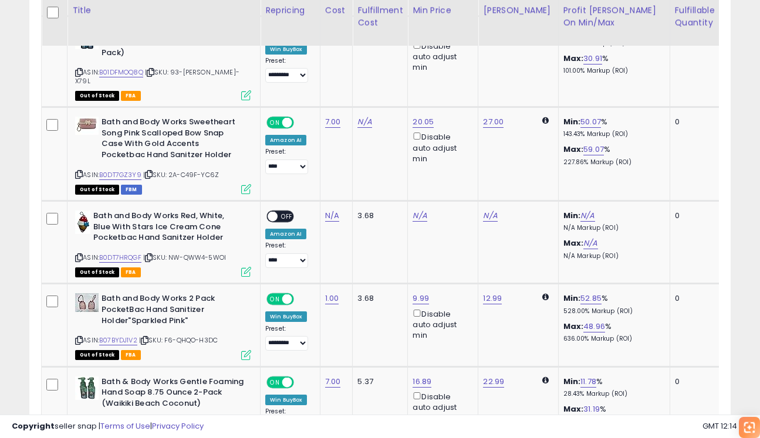
scroll to position [2434, 0]
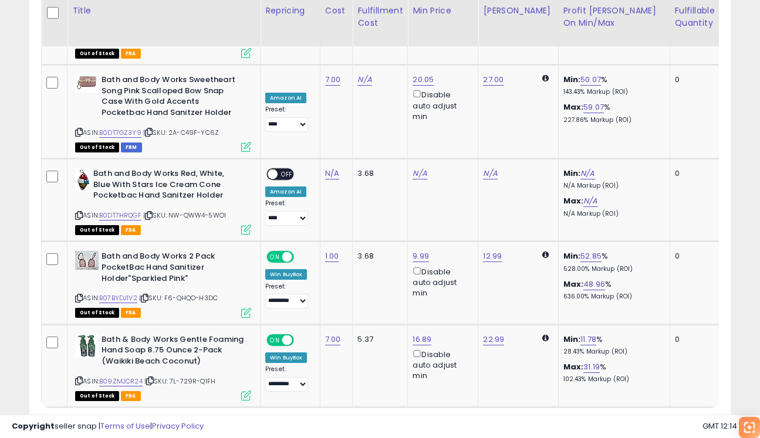
click at [700, 420] on link "2" at bounding box center [709, 430] width 19 height 20
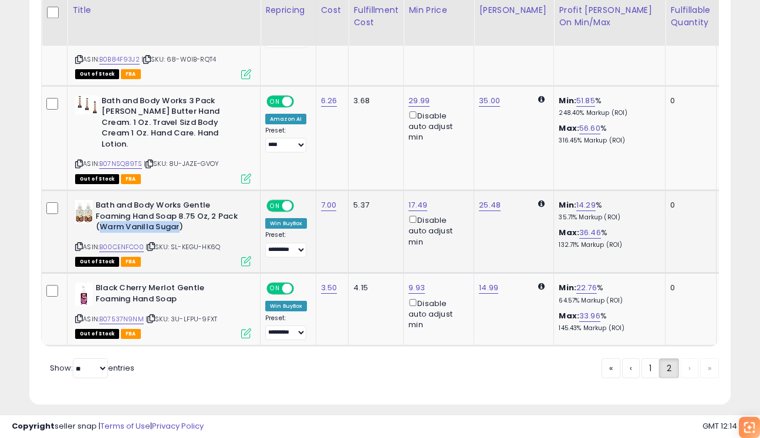
drag, startPoint x: 99, startPoint y: 214, endPoint x: 180, endPoint y: 215, distance: 80.4
click at [180, 215] on b "Bath and Body Works Gentle Foaming Hand Soap 8.75 Oz, 2 Pack (Warm Vanilla Suga…" at bounding box center [167, 218] width 143 height 36
copy b "Warm Vanilla Sugar"
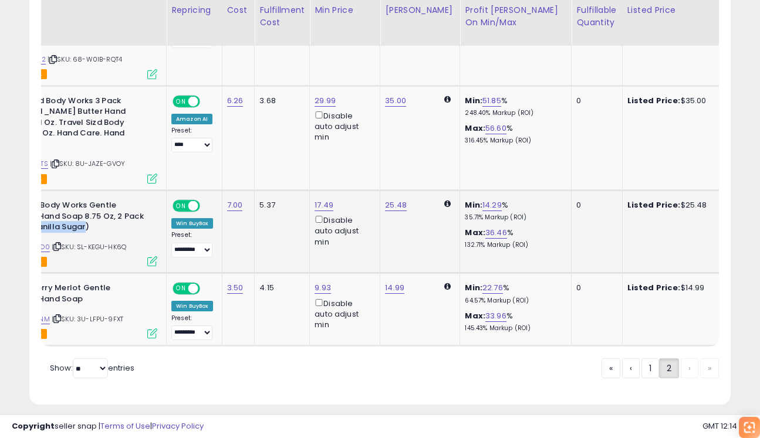
scroll to position [0, 130]
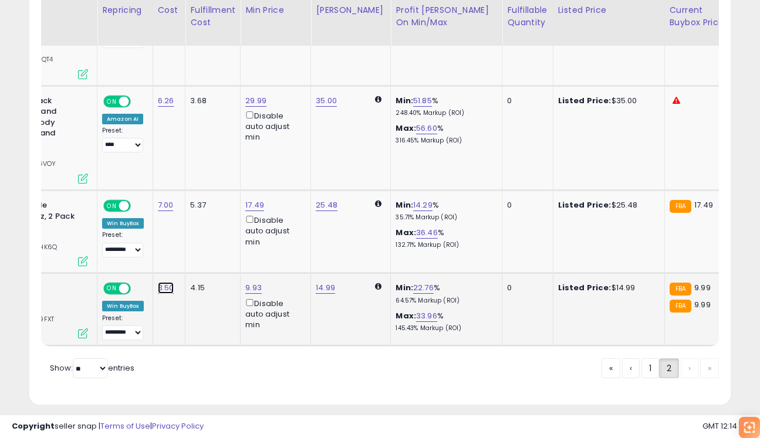
type input "*"
click button "submit" at bounding box center [203, 248] width 20 height 18
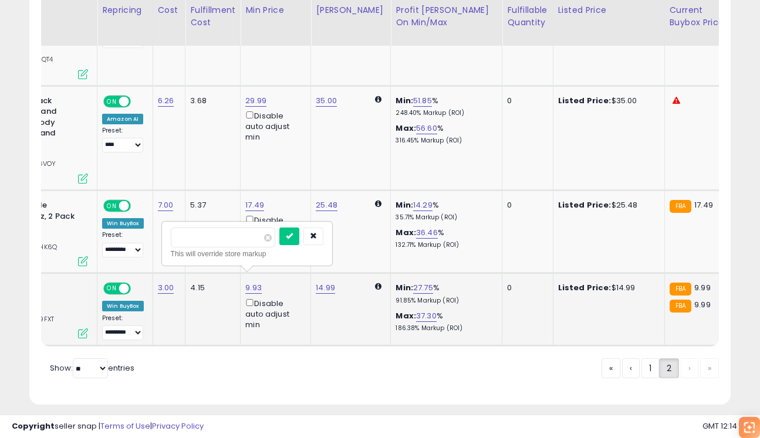
type input "****"
click button "submit" at bounding box center [289, 237] width 20 height 18
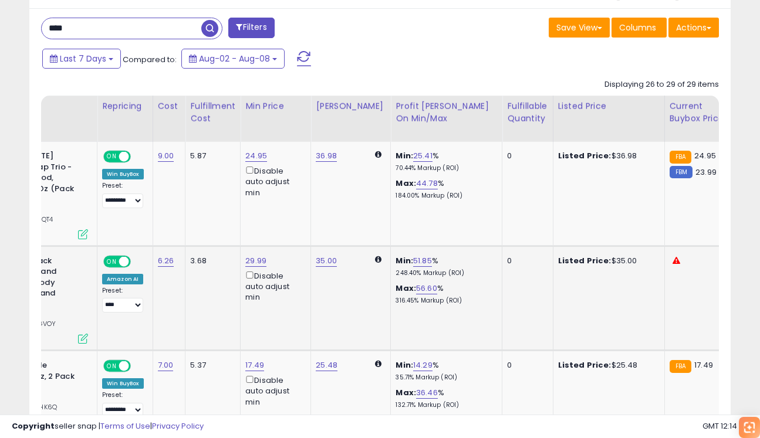
scroll to position [634, 0]
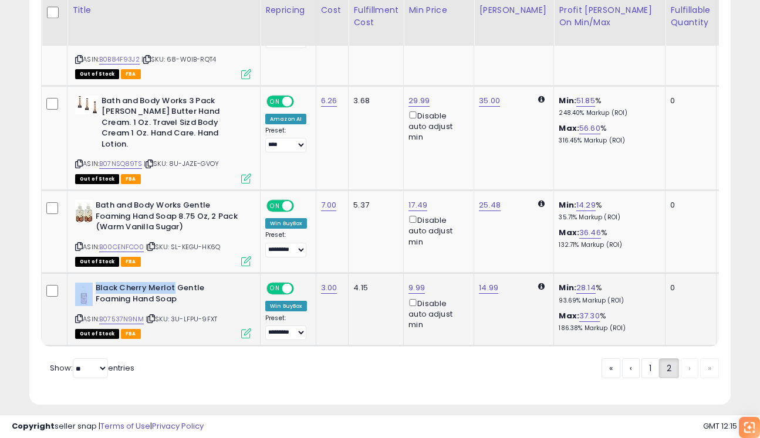
drag, startPoint x: 174, startPoint y: 277, endPoint x: 92, endPoint y: 279, distance: 82.2
click at [92, 283] on div "Black Cherry Merlot Gentle Foaming Hand Soap" at bounding box center [163, 295] width 176 height 25
copy div "Black Cherry Merlot"
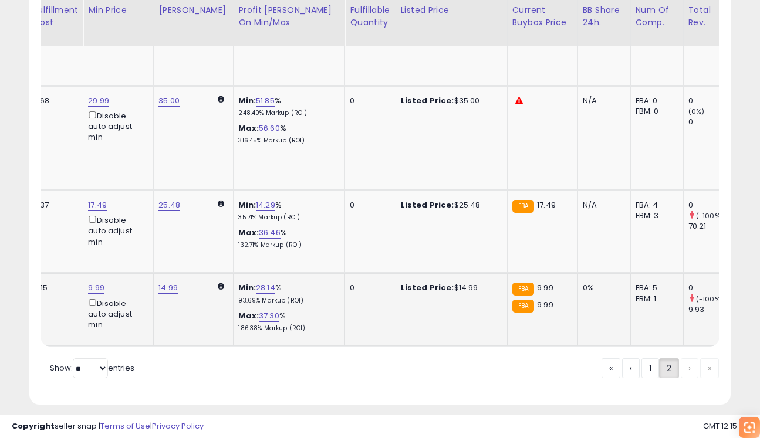
scroll to position [0, 325]
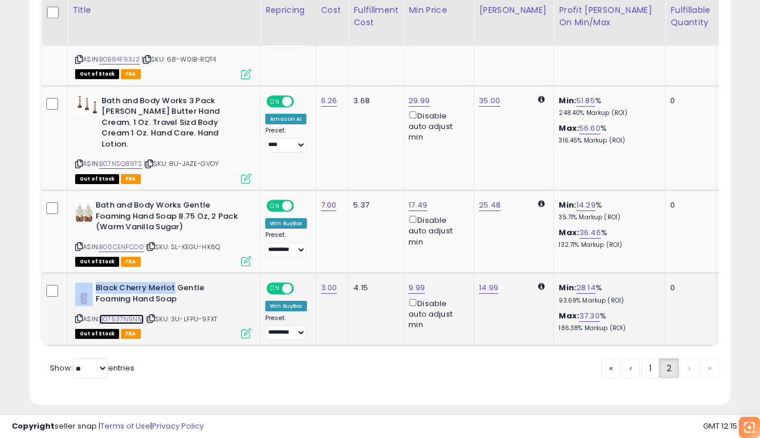
click at [119, 315] on link "B07537N9NM" at bounding box center [121, 320] width 45 height 10
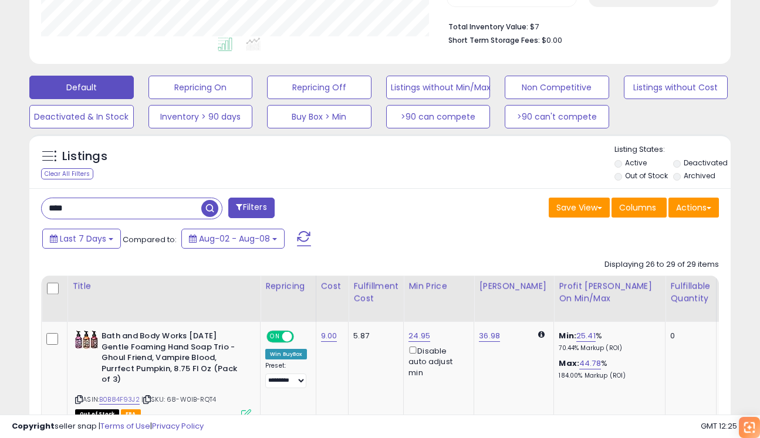
scroll to position [289, 0]
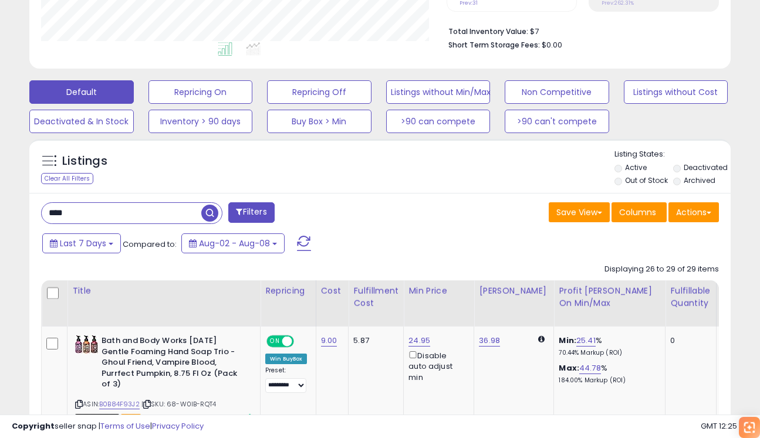
click at [139, 217] on input "****" at bounding box center [122, 213] width 160 height 21
paste input "**********"
type input "*"
type input "******"
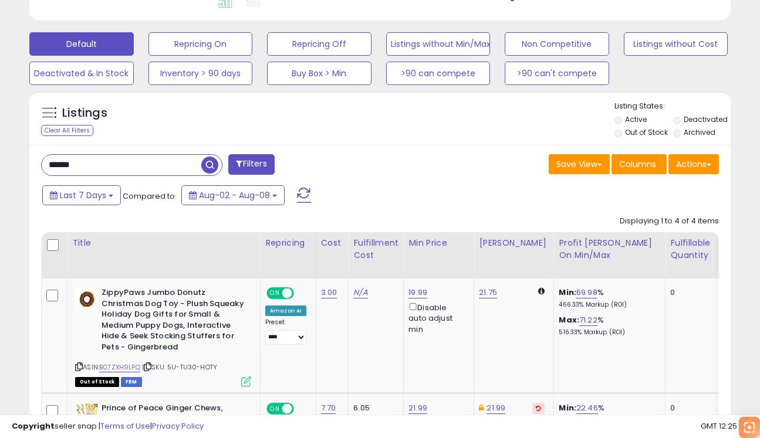
scroll to position [290, 0]
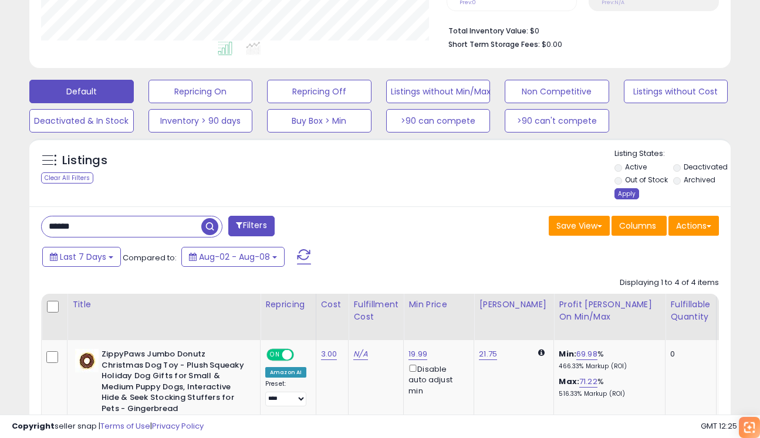
click at [622, 195] on div "Apply" at bounding box center [626, 193] width 25 height 11
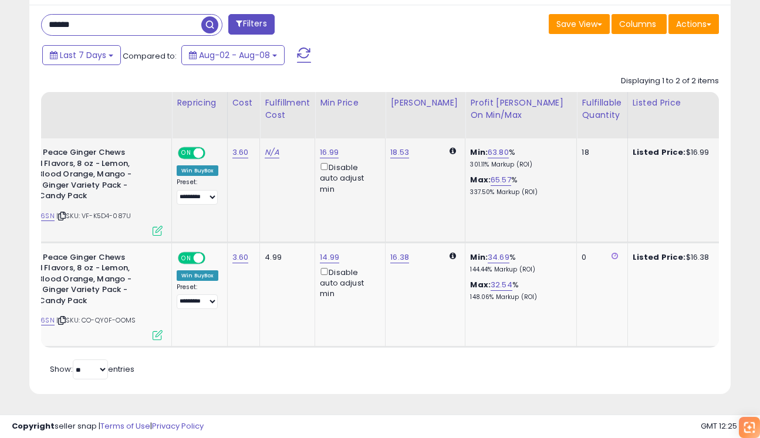
scroll to position [0, 0]
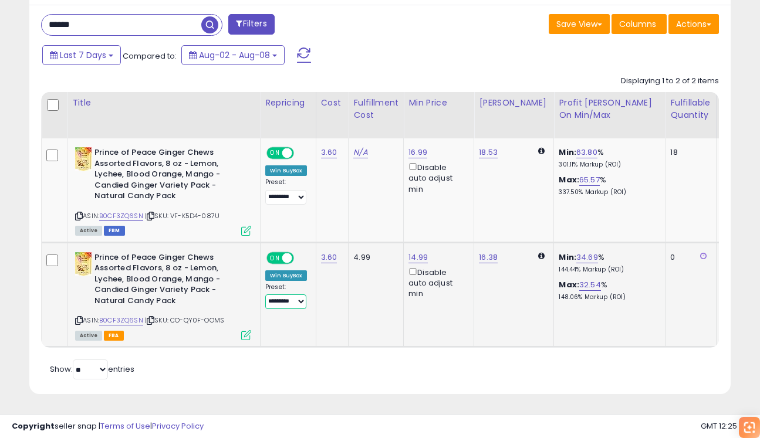
click at [294, 300] on select "**********" at bounding box center [285, 302] width 41 height 15
click at [417, 158] on link "14.99" at bounding box center [417, 153] width 19 height 12
drag, startPoint x: 399, startPoint y: 225, endPoint x: 334, endPoint y: 221, distance: 64.7
click at [334, 221] on div "***** This will override store markup" at bounding box center [411, 223] width 169 height 43
type input "*****"
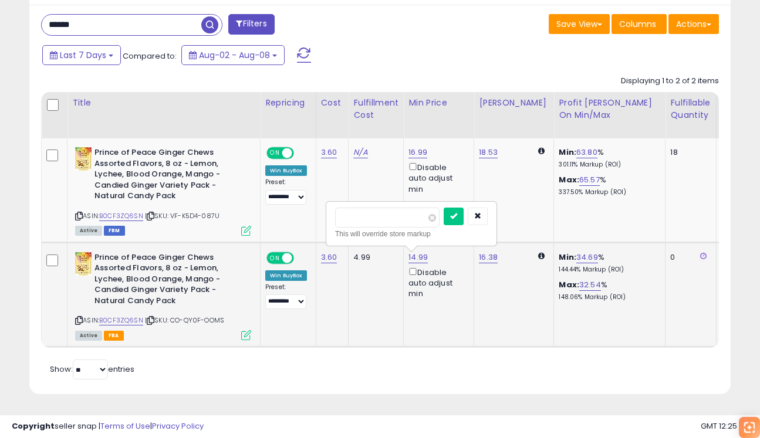
click button "submit" at bounding box center [454, 217] width 20 height 18
click at [486, 158] on link "16.38" at bounding box center [488, 153] width 19 height 12
drag, startPoint x: 420, startPoint y: 216, endPoint x: 504, endPoint y: 219, distance: 84.6
click at [503, 219] on input "*****" at bounding box center [458, 218] width 104 height 20
type input "*****"
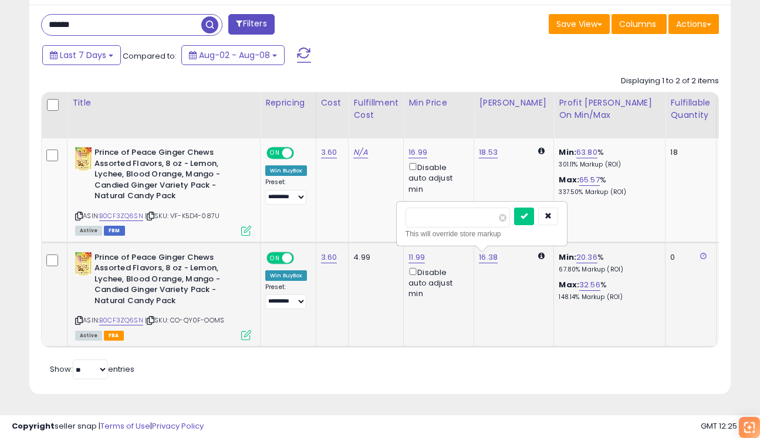
click button "submit" at bounding box center [524, 217] width 20 height 18
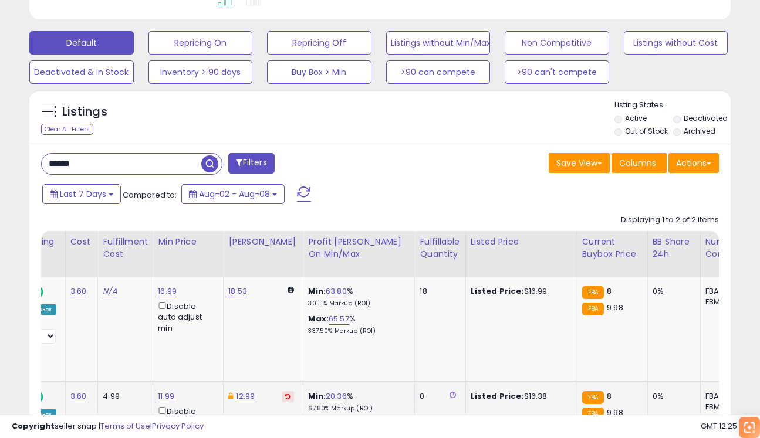
scroll to position [300, 0]
